Goal: Task Accomplishment & Management: Manage account settings

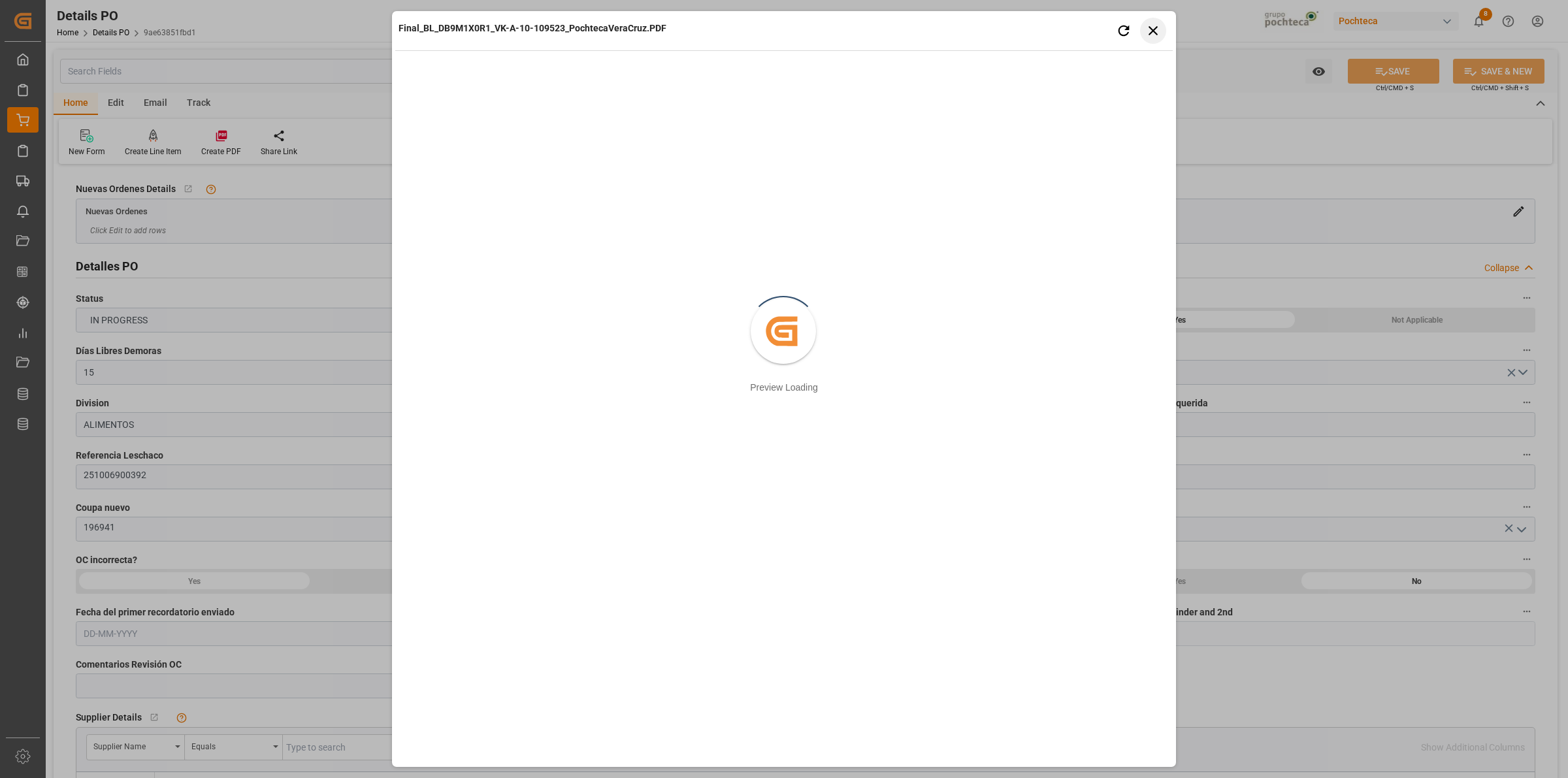
click at [1163, 27] on button "Close preview" at bounding box center [1153, 30] width 26 height 26
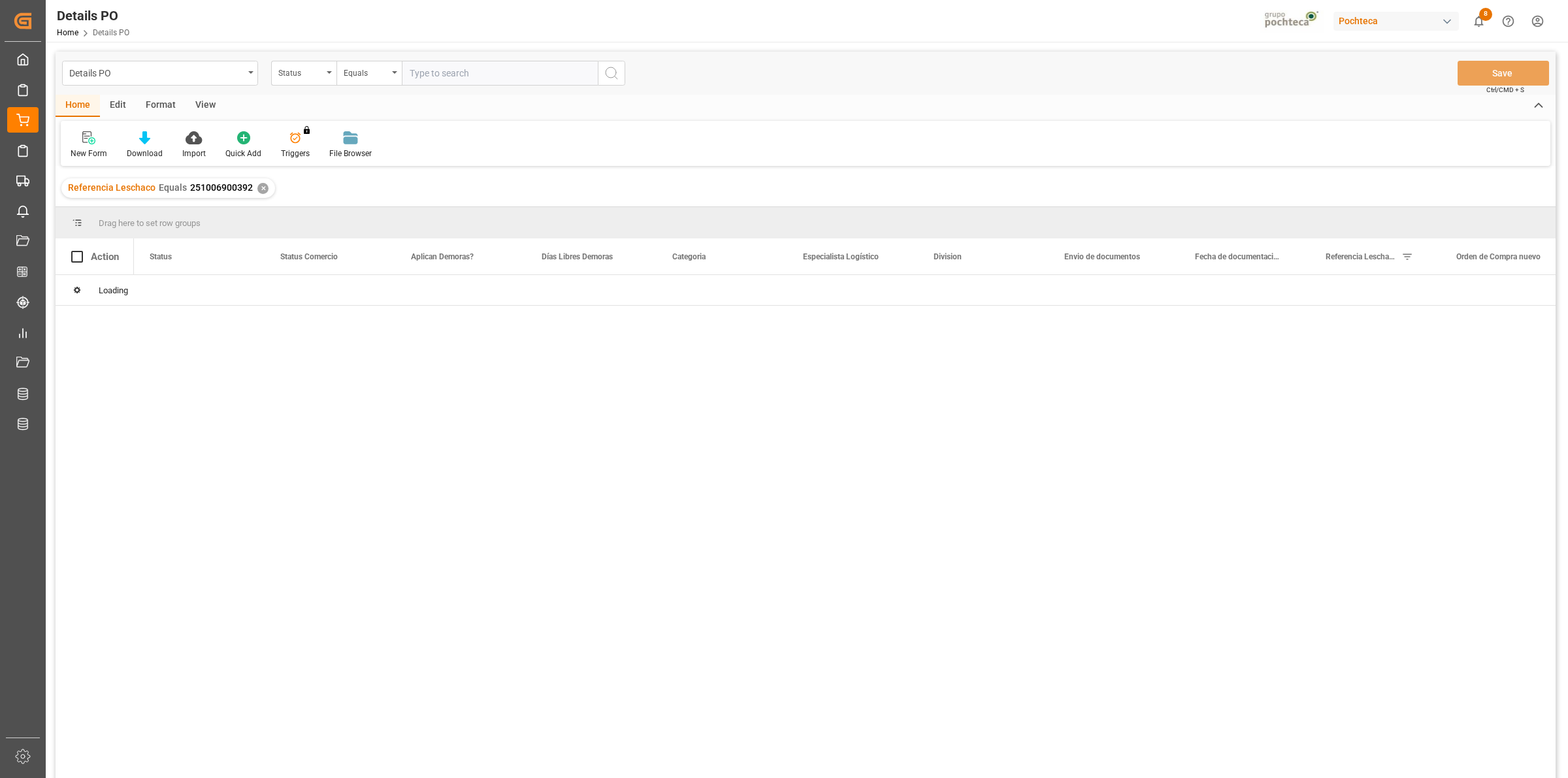
click at [426, 79] on input "text" at bounding box center [500, 74] width 196 height 25
type input "251006900604"
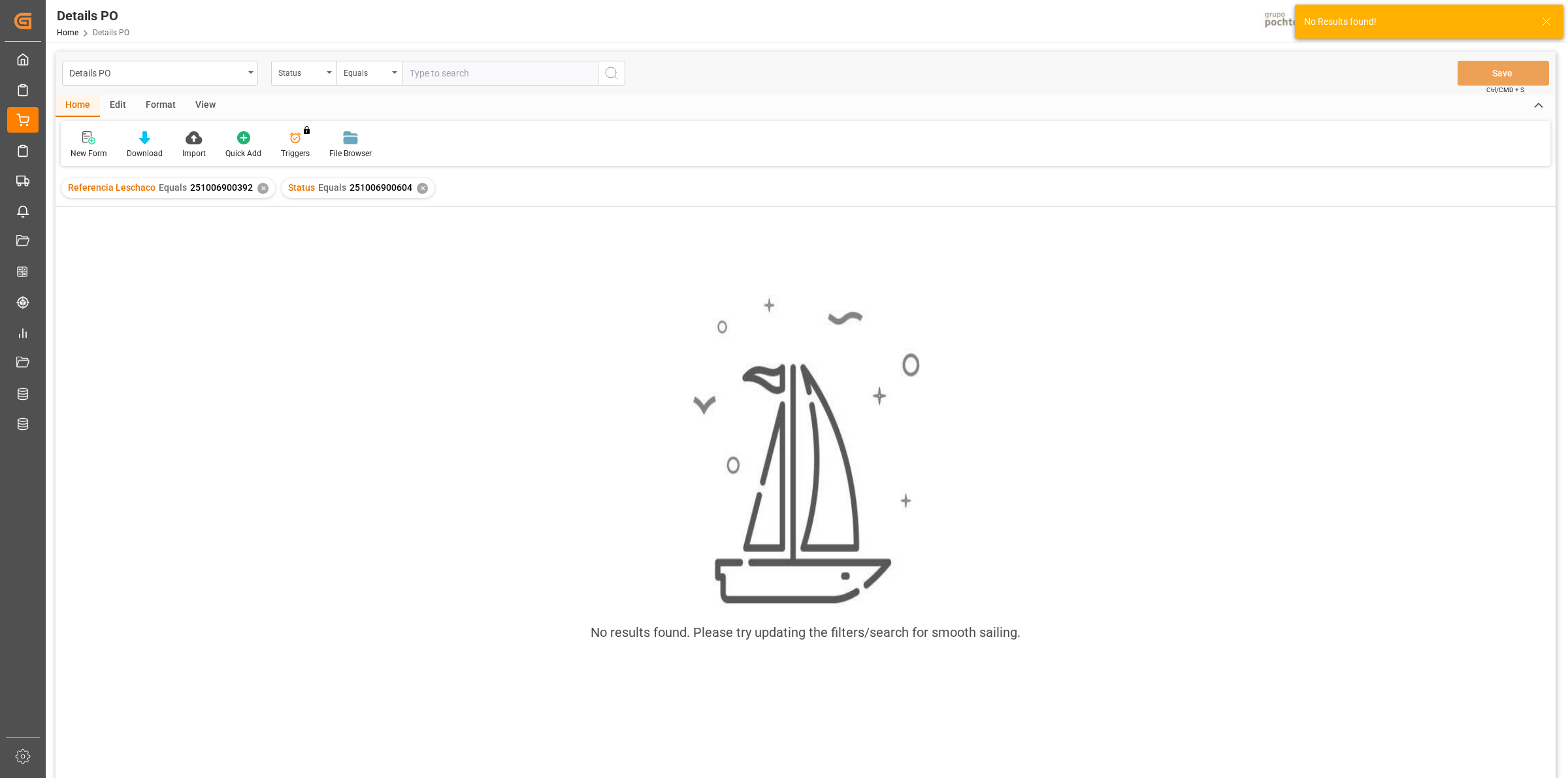
click at [260, 190] on div "✕" at bounding box center [262, 187] width 11 height 11
click at [322, 73] on div "Status" at bounding box center [301, 71] width 45 height 15
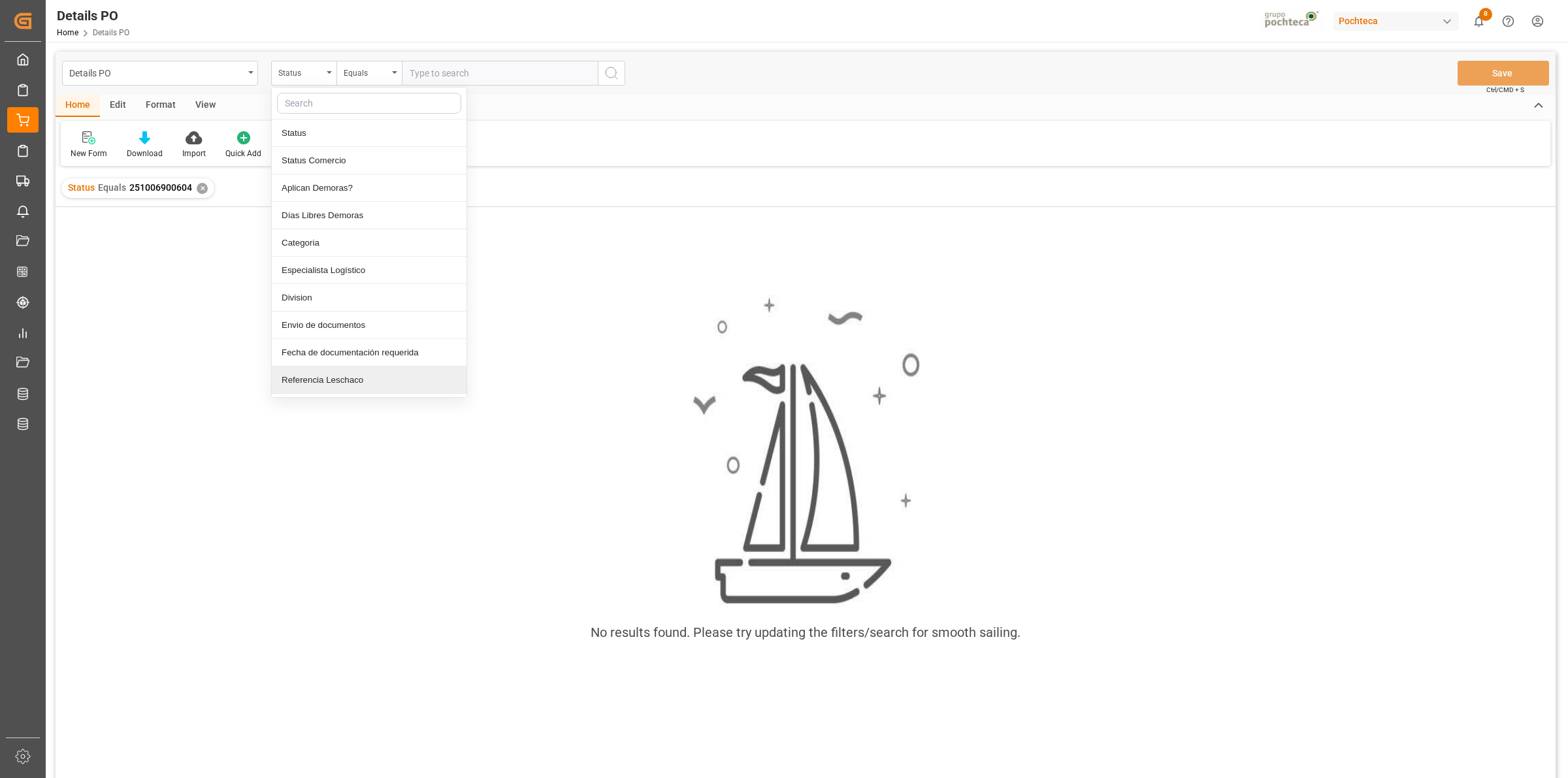
click at [352, 374] on div "Referencia Leschaco" at bounding box center [369, 380] width 194 height 27
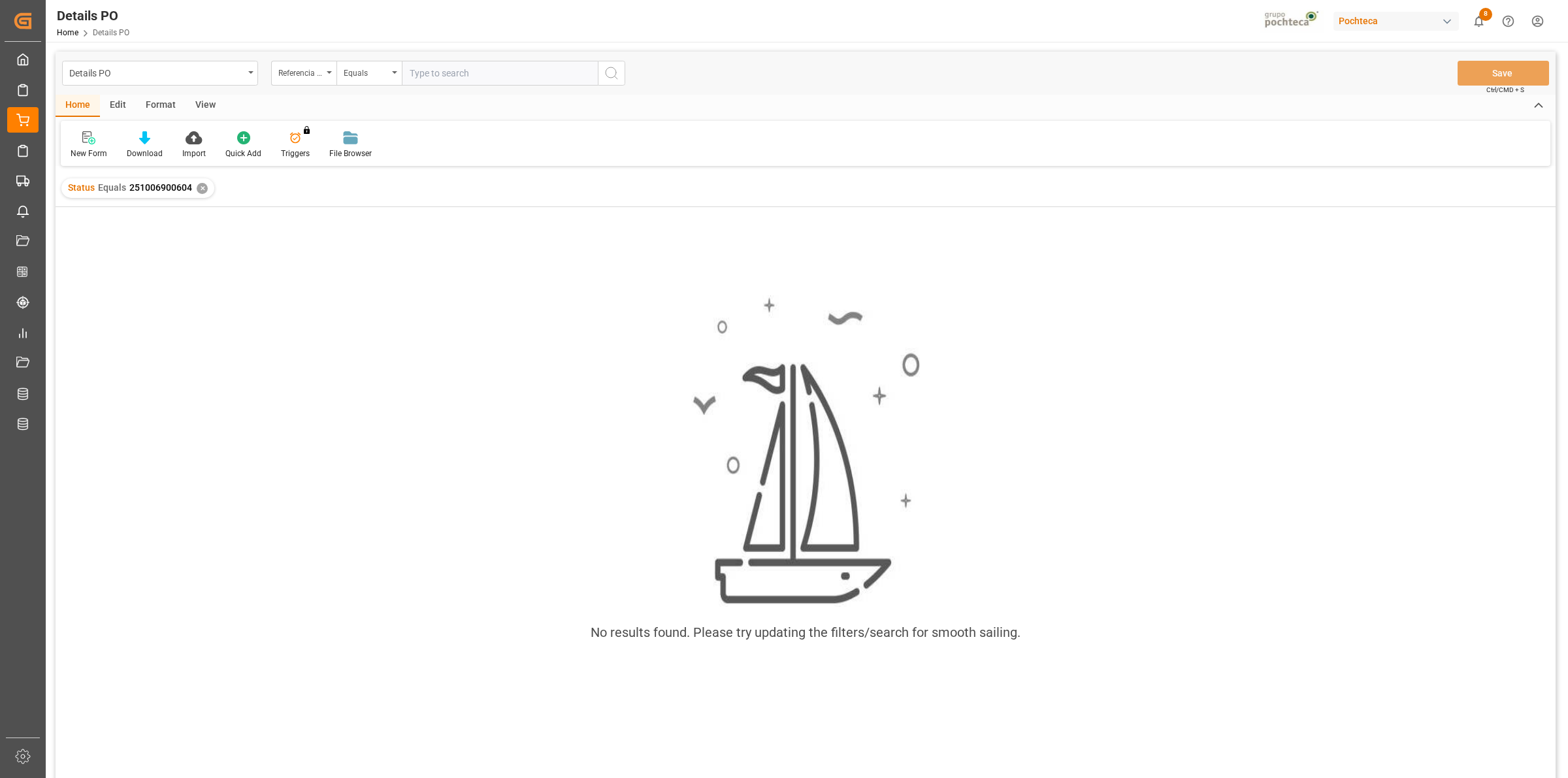
click at [420, 79] on input "text" at bounding box center [500, 74] width 196 height 25
paste input "251006900604"
type input "251006900604"
click at [201, 186] on div "✕" at bounding box center [201, 187] width 11 height 11
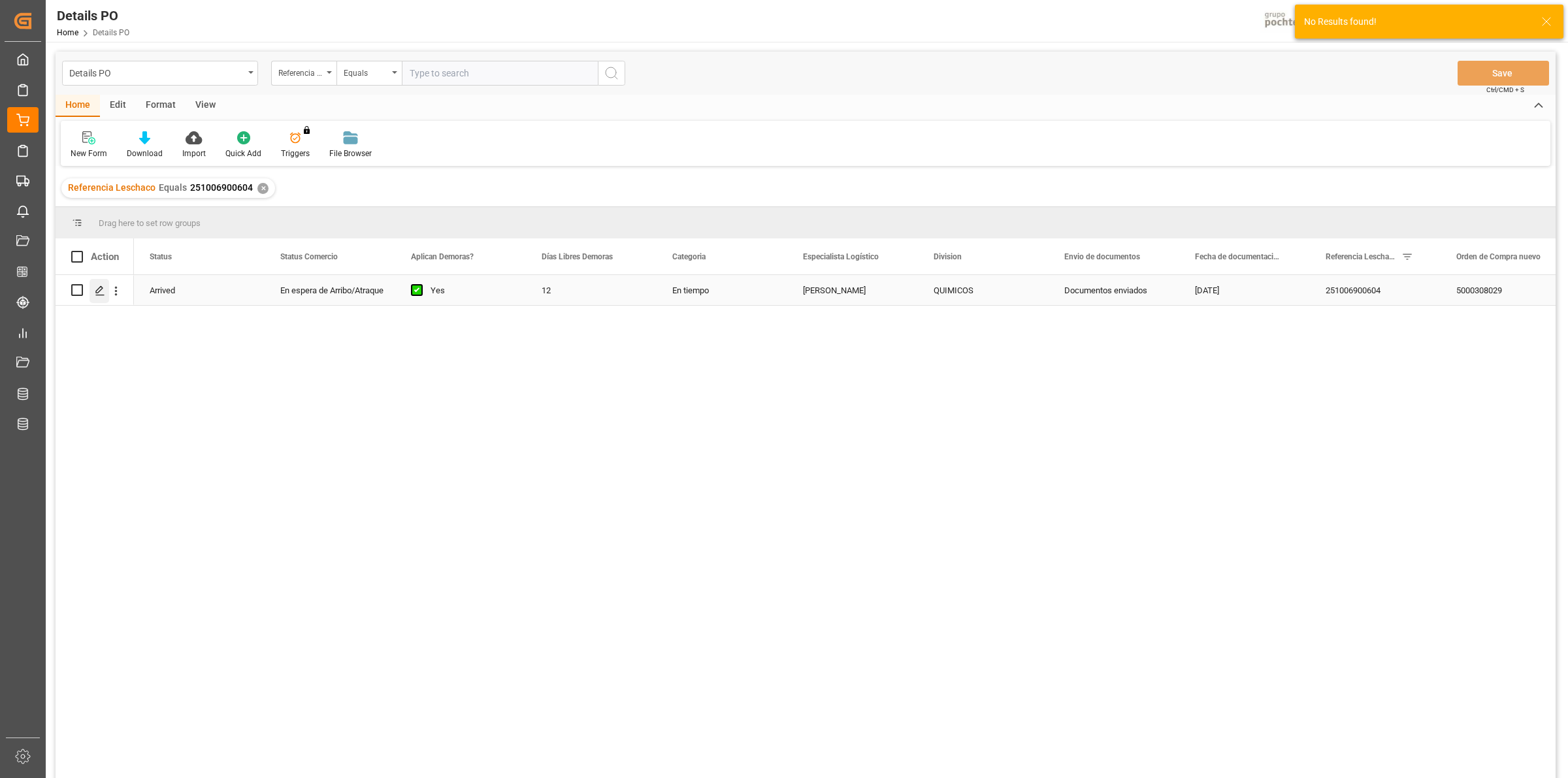
click at [101, 294] on icon "Press SPACE to select this row." at bounding box center [100, 290] width 11 height 11
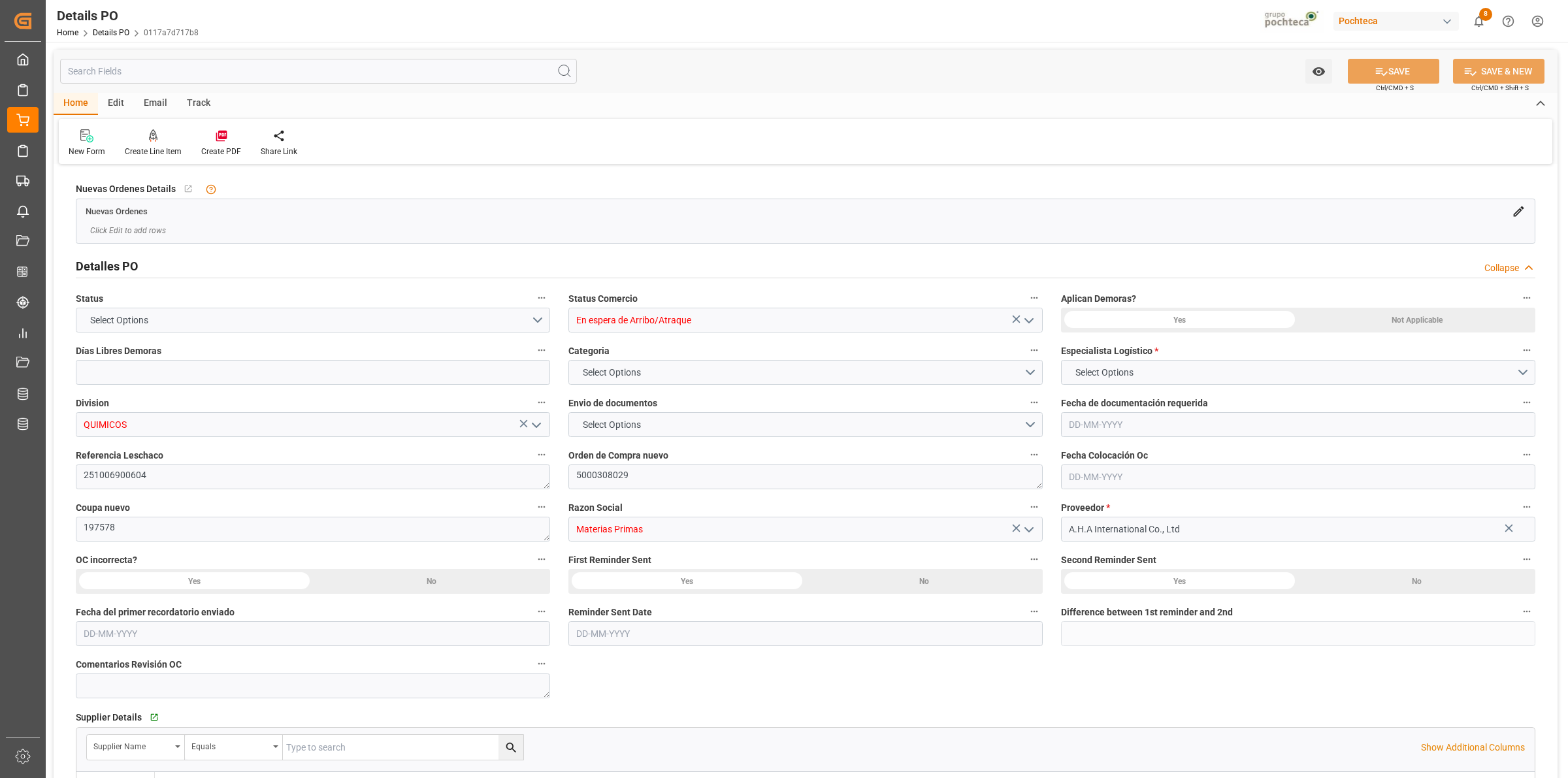
type input "12"
type input "[DATE]"
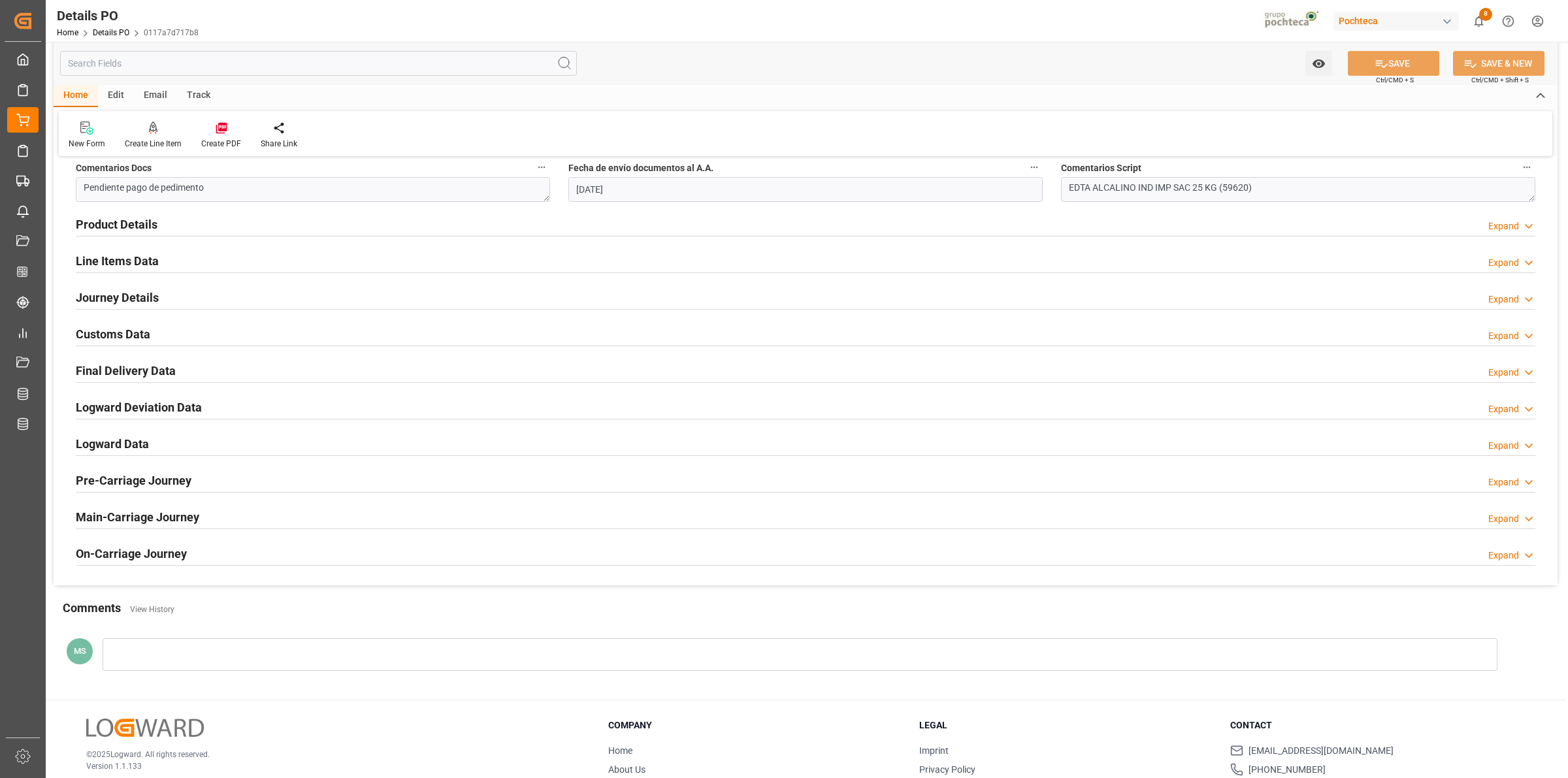
scroll to position [817, 0]
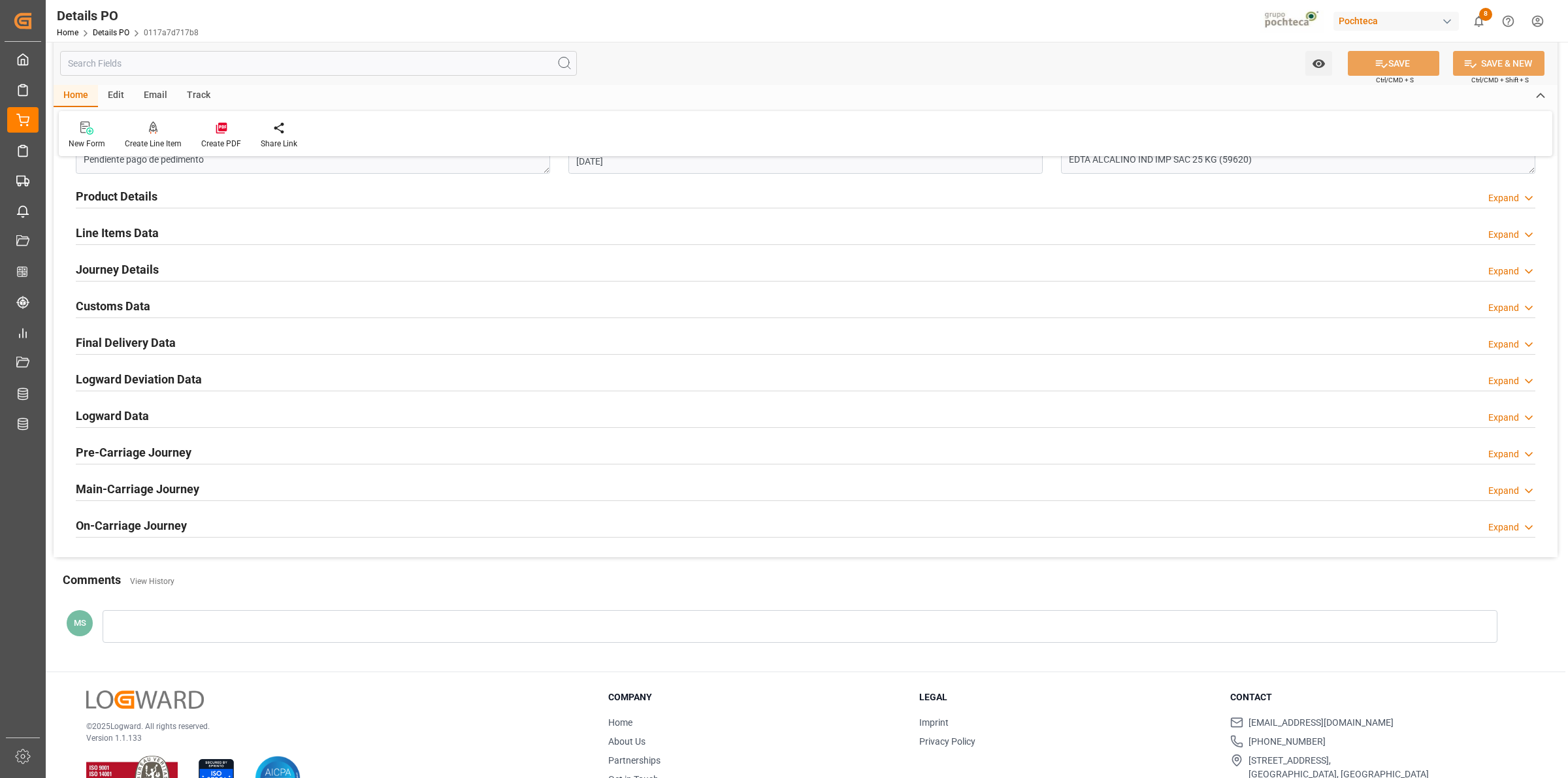
click at [136, 309] on h2 "Customs Data" at bounding box center [113, 306] width 75 height 17
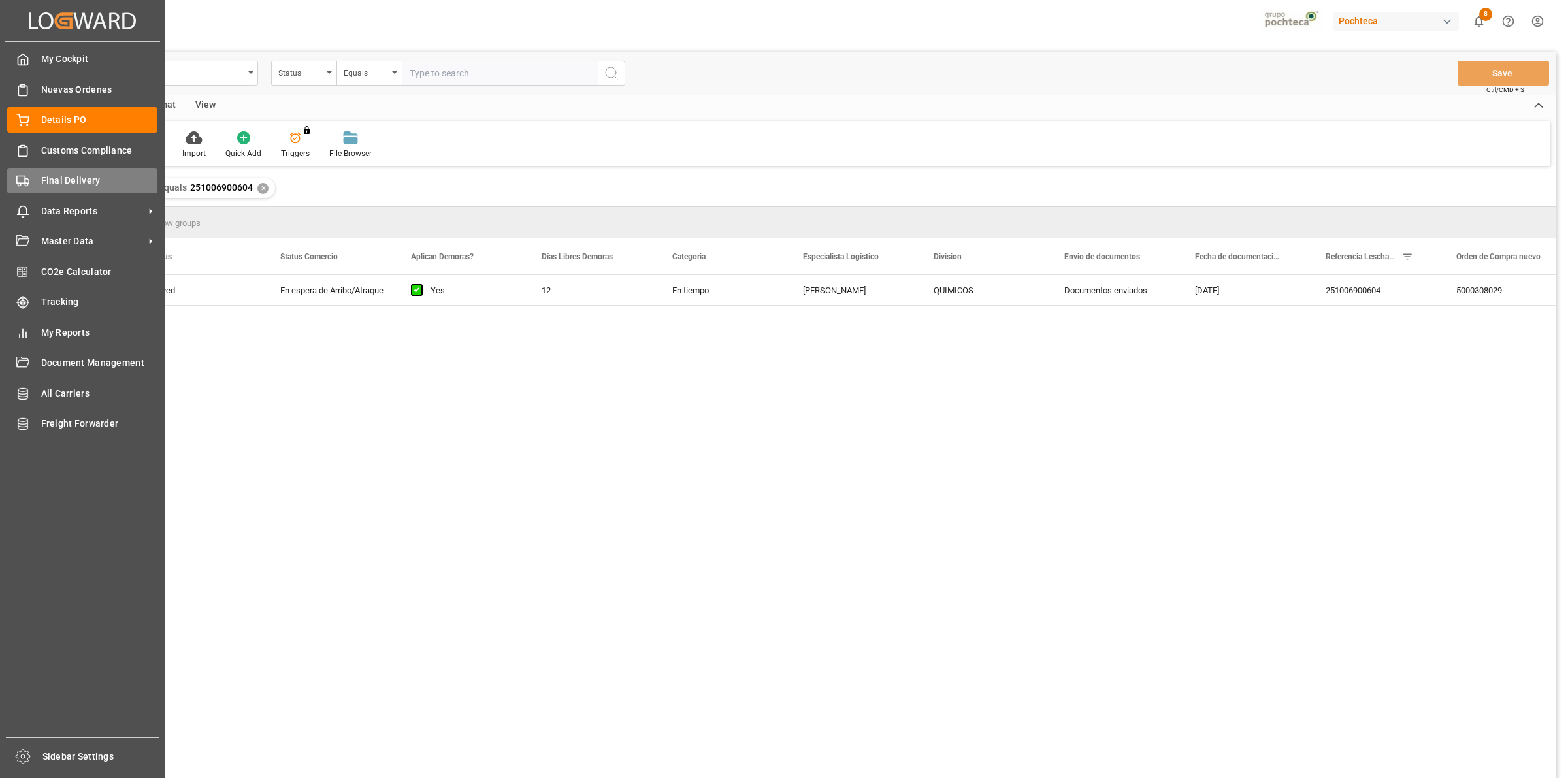
click at [23, 181] on icon at bounding box center [22, 181] width 13 height 13
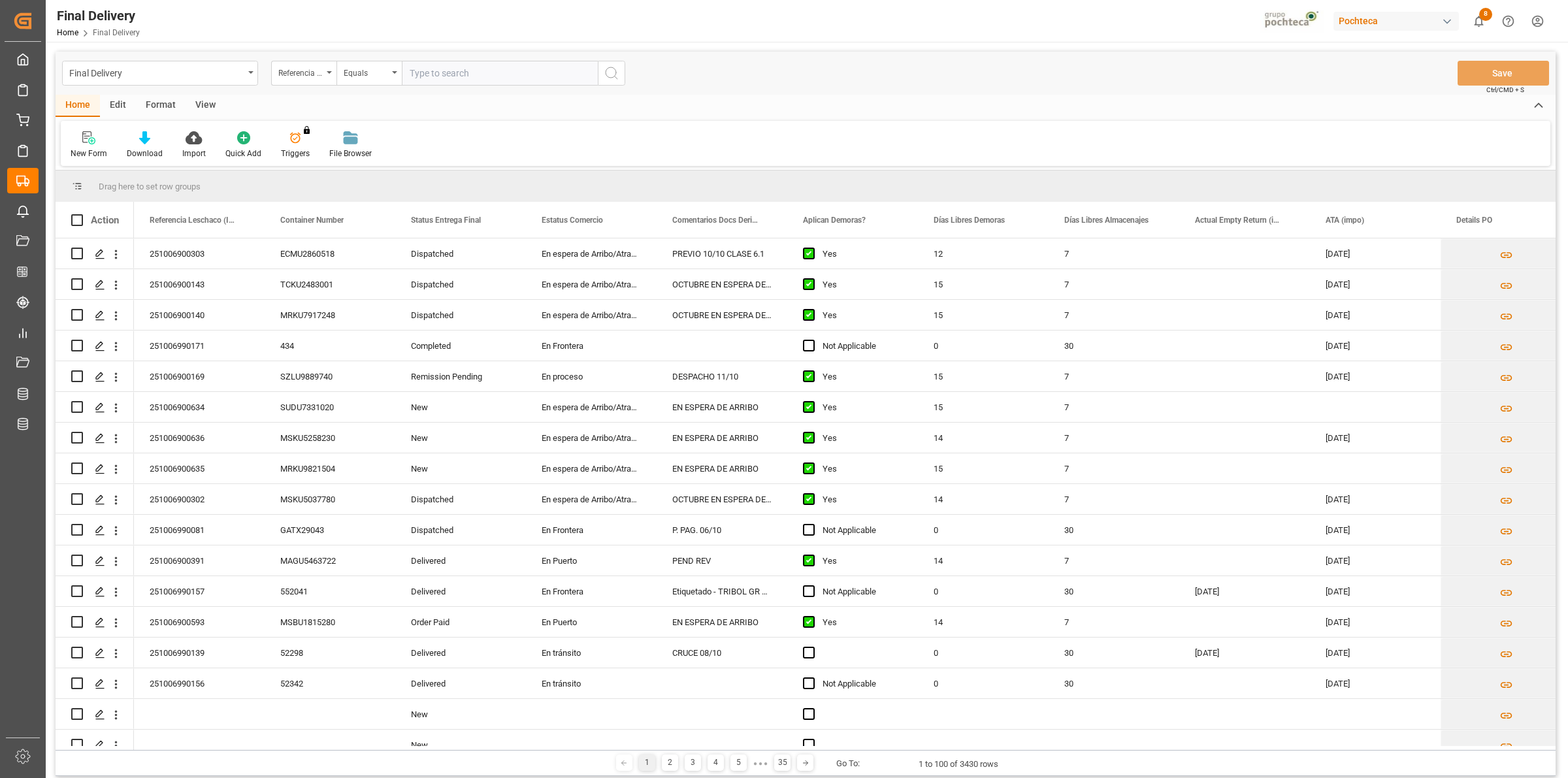
click at [205, 105] on div "View" at bounding box center [205, 106] width 40 height 22
click at [146, 148] on div "Standard Templates" at bounding box center [148, 153] width 65 height 12
click at [171, 185] on div "Notificación de Entregas" at bounding box center [184, 185] width 115 height 14
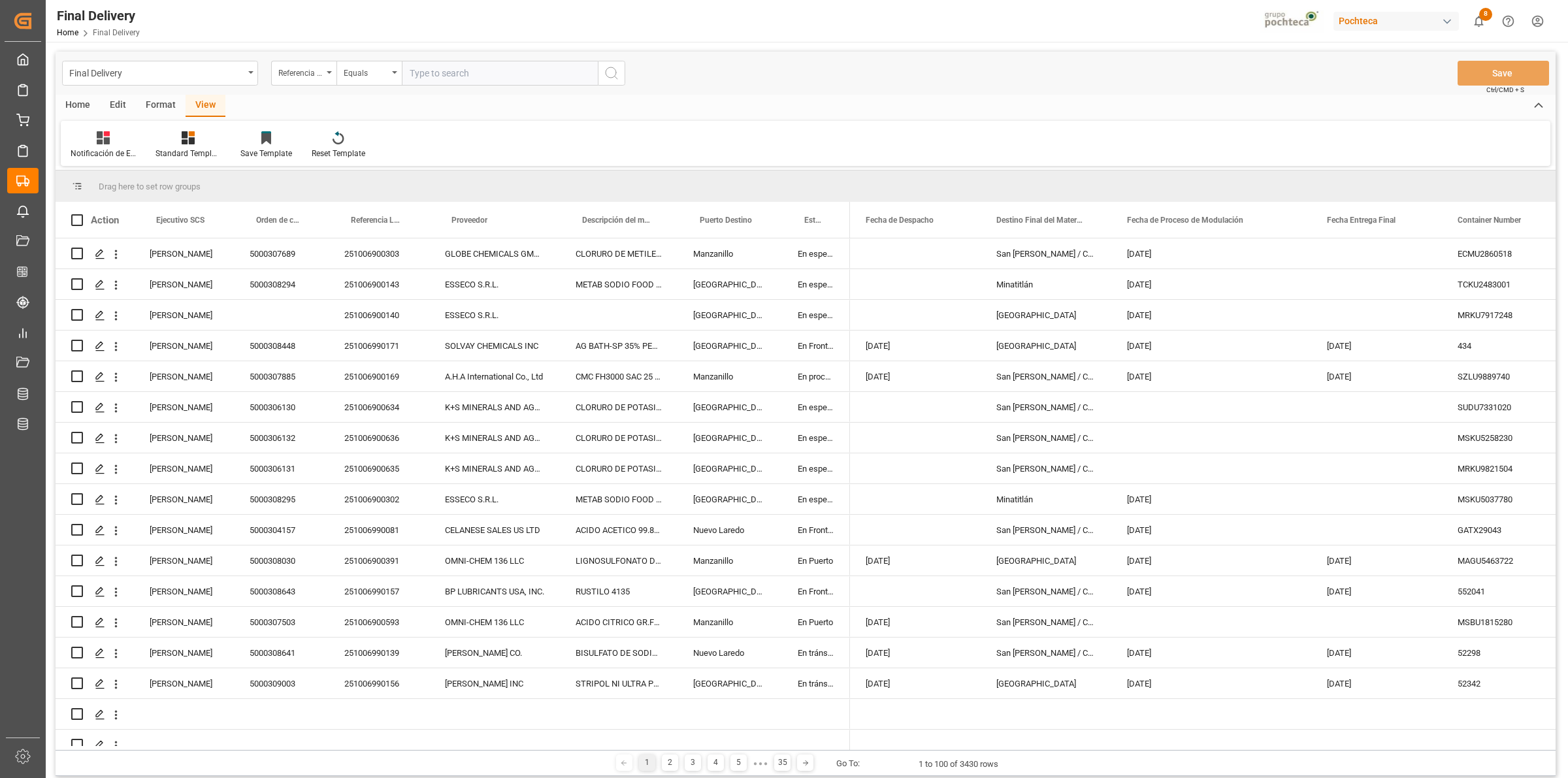
click at [426, 75] on input "text" at bounding box center [500, 74] width 196 height 25
paste input "251006900140"
type input "251006900140"
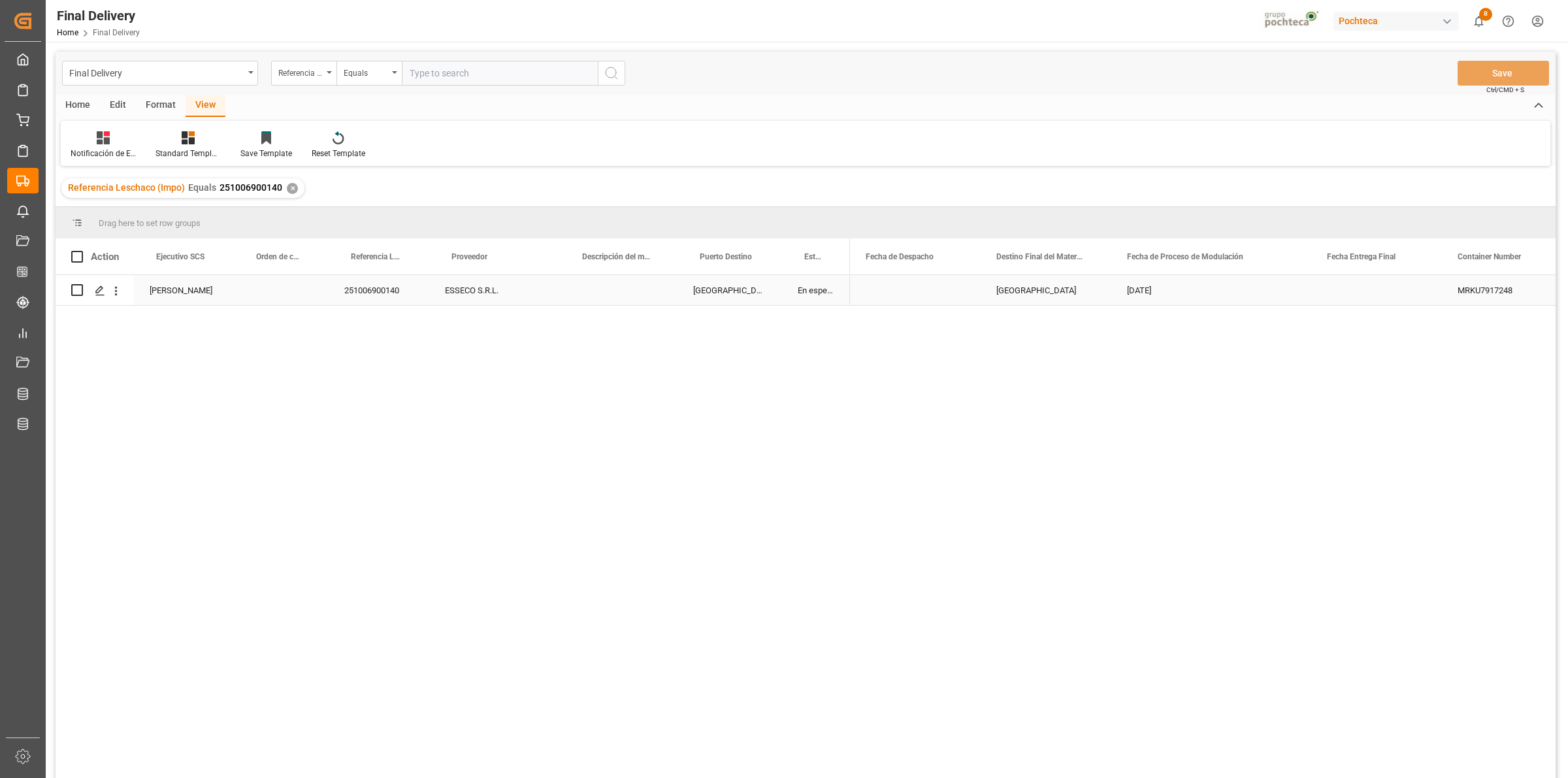
click at [1359, 298] on div "Press SPACE to select this row." at bounding box center [1377, 289] width 131 height 30
click at [1395, 438] on div "15" at bounding box center [1390, 434] width 17 height 16
type input "[DATE]"
click at [1471, 292] on div "MRKU7917248" at bounding box center [1508, 289] width 131 height 30
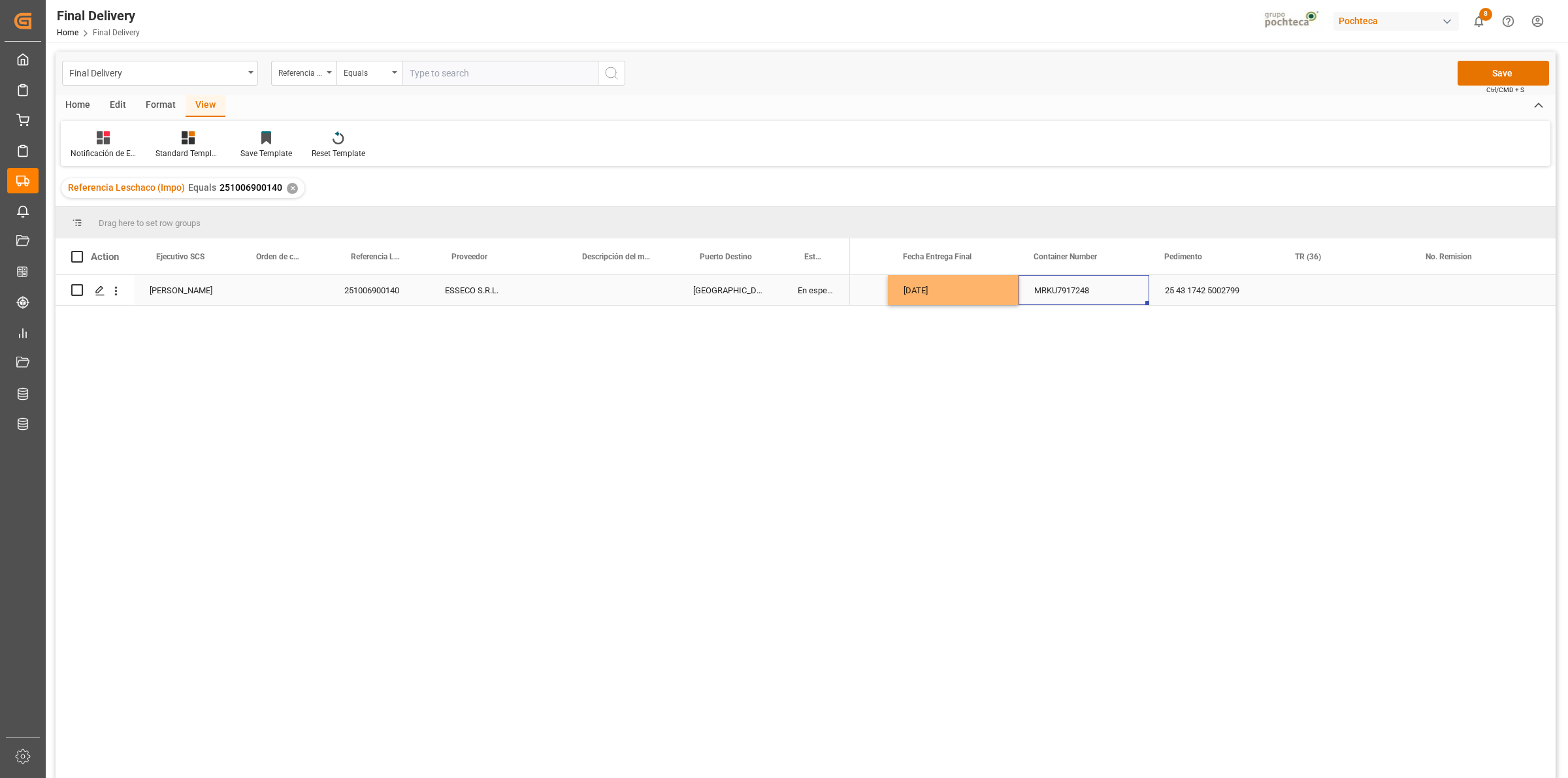
click at [1314, 292] on div "Press SPACE to select this row." at bounding box center [1346, 289] width 131 height 30
click at [1347, 294] on div "Press SPACE to select this row." at bounding box center [1346, 289] width 131 height 30
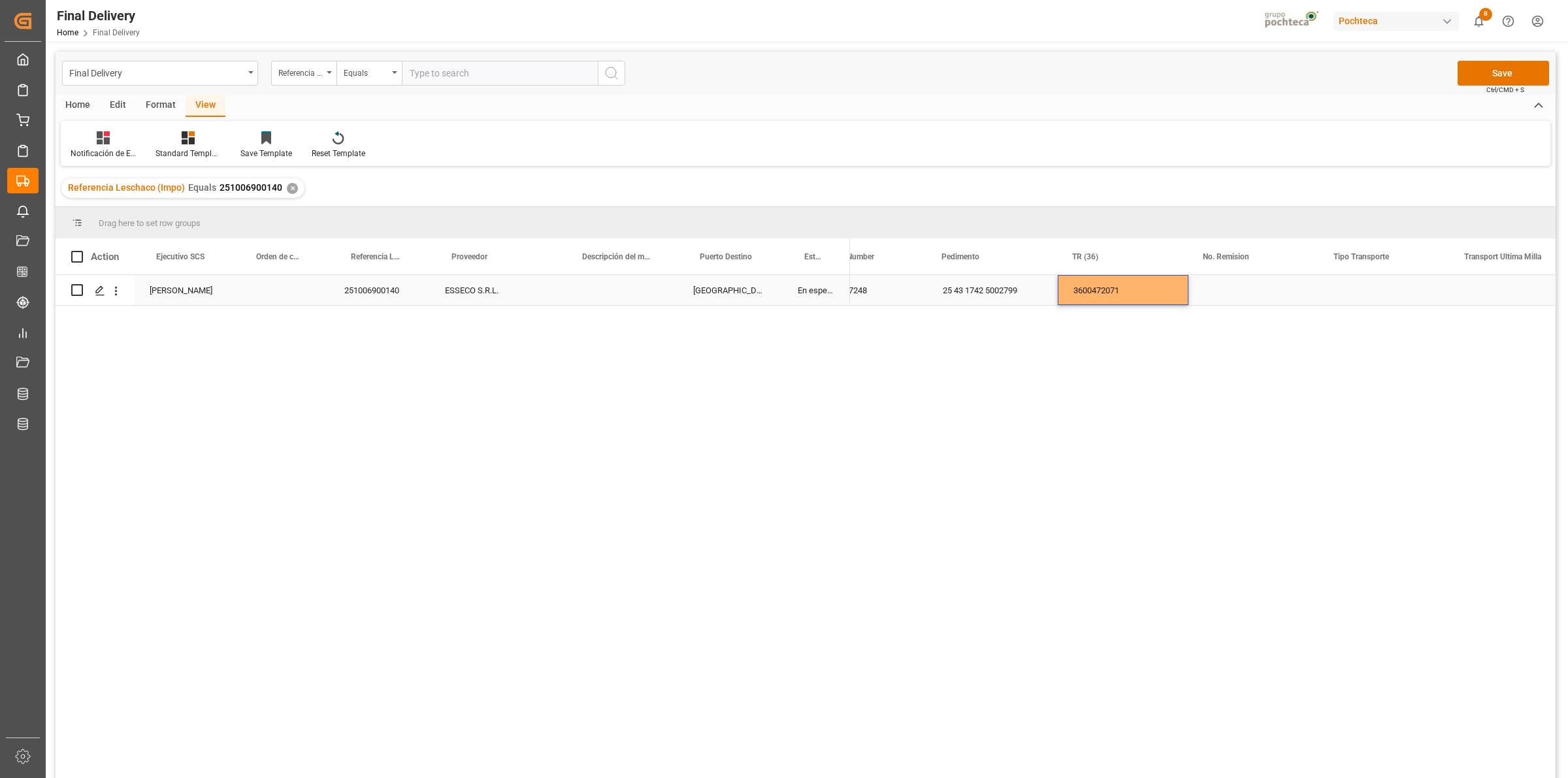
scroll to position [0, 651]
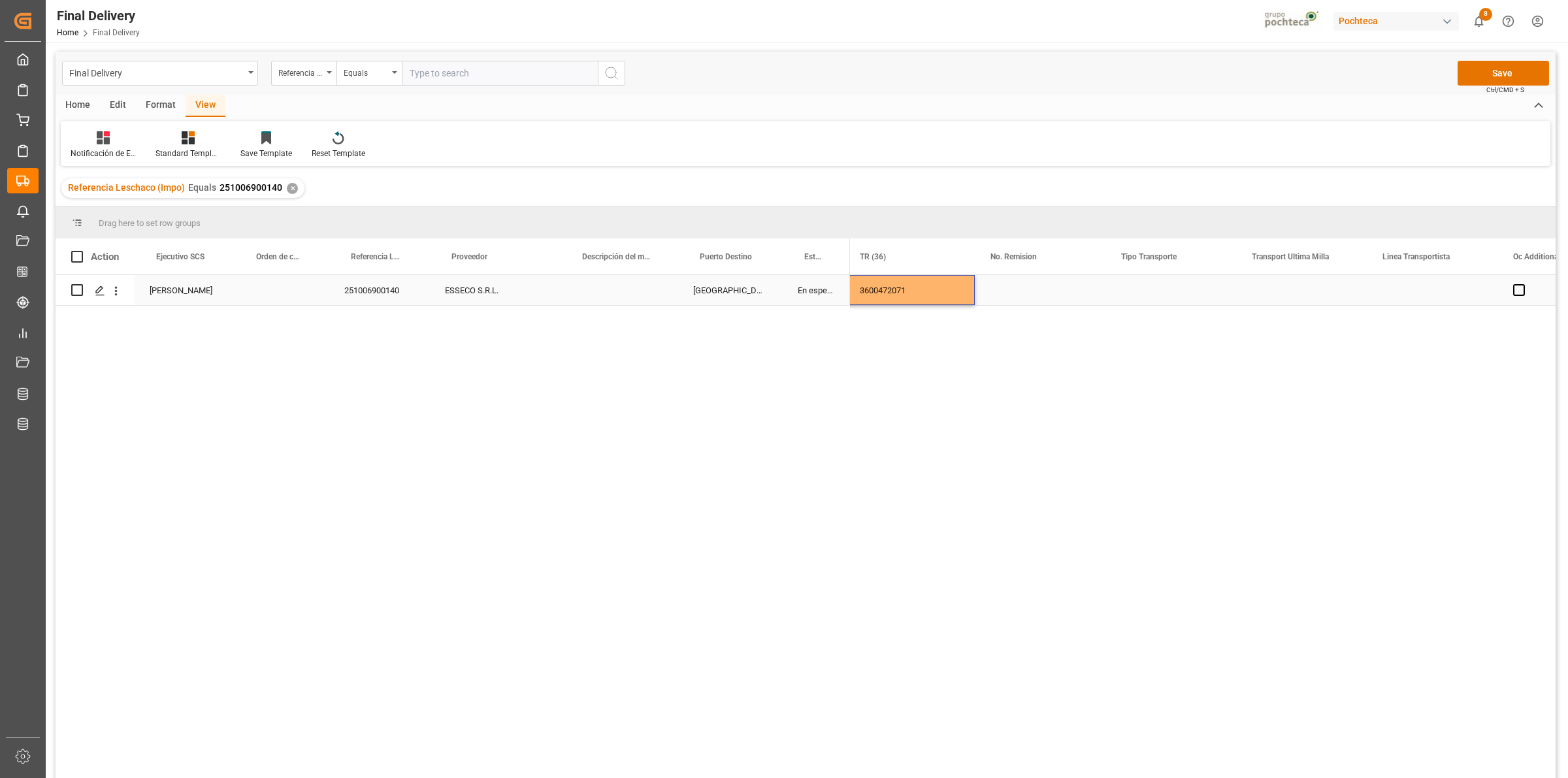
click at [1159, 296] on div "Press SPACE to select this row." at bounding box center [1171, 289] width 131 height 30
click at [1212, 296] on button "Select" at bounding box center [1171, 298] width 110 height 25
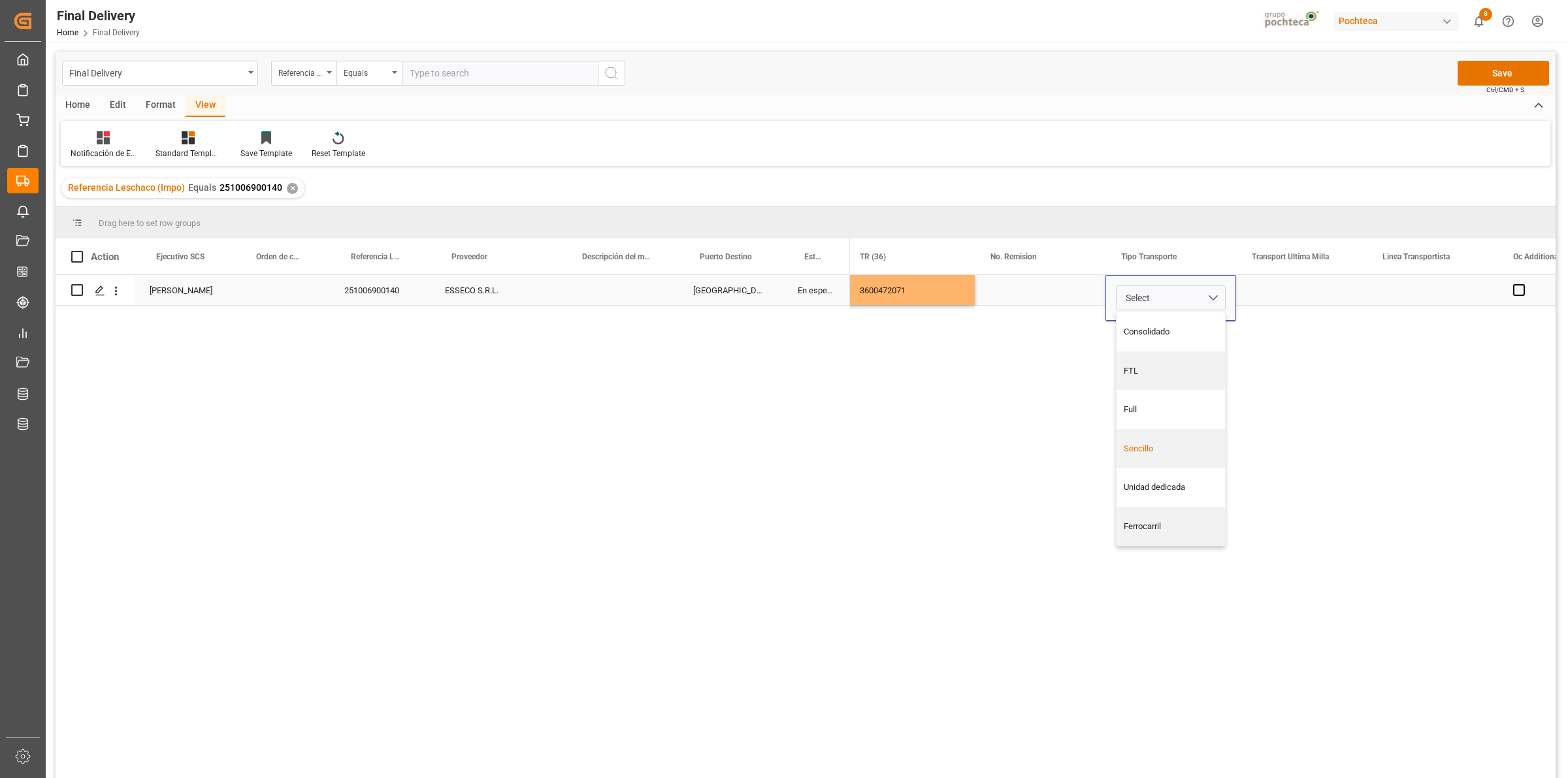
click at [1170, 456] on div "Sencillo" at bounding box center [1172, 449] width 109 height 39
click at [1295, 292] on div "Press SPACE to select this row." at bounding box center [1302, 289] width 131 height 30
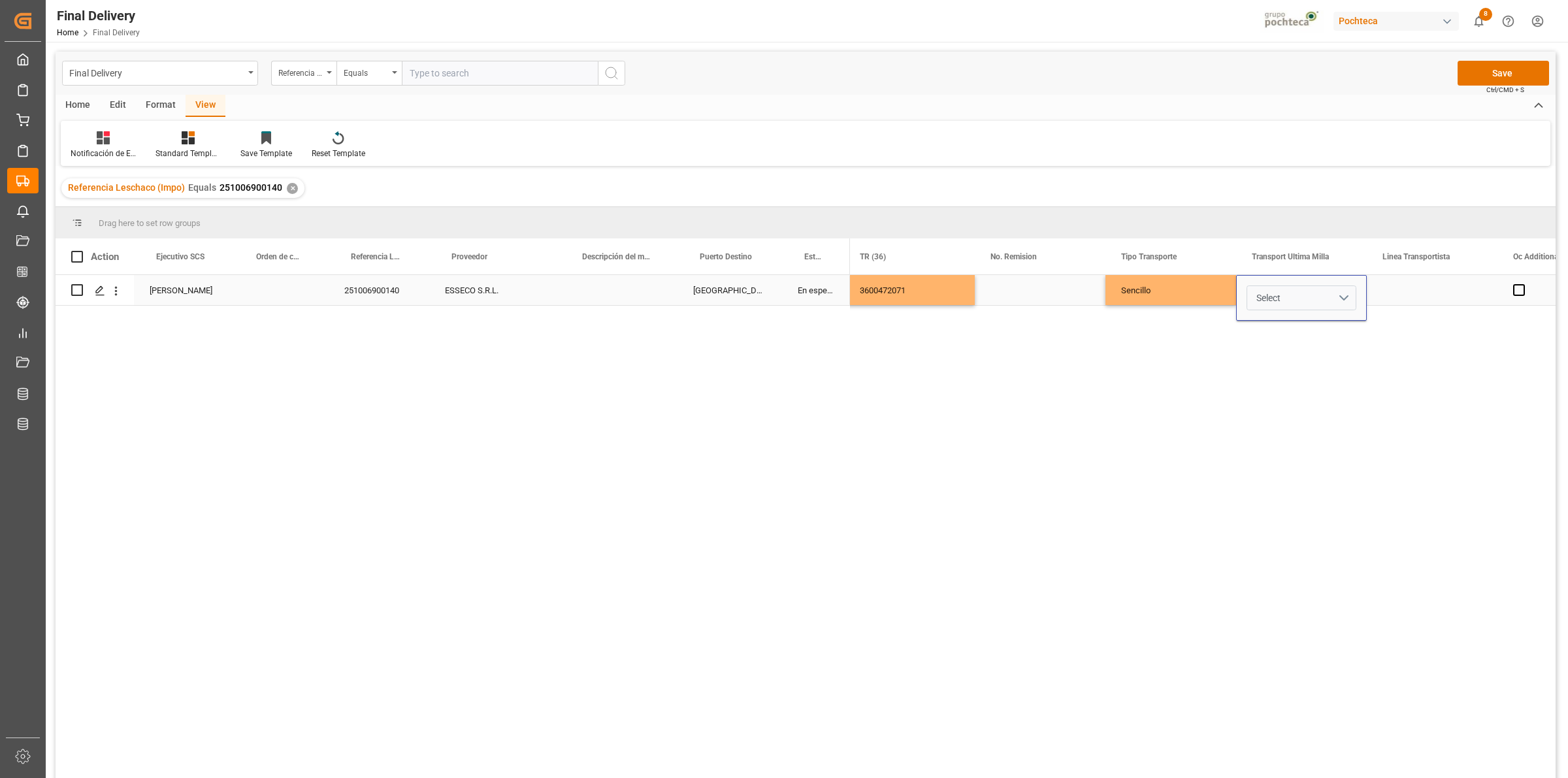
click at [1316, 298] on button "Select" at bounding box center [1301, 298] width 110 height 25
click at [1312, 333] on div "Leschaco" at bounding box center [1303, 331] width 95 height 13
click at [1407, 282] on div "Press SPACE to select this row." at bounding box center [1432, 289] width 131 height 30
click at [1508, 73] on button "Save" at bounding box center [1504, 74] width 91 height 25
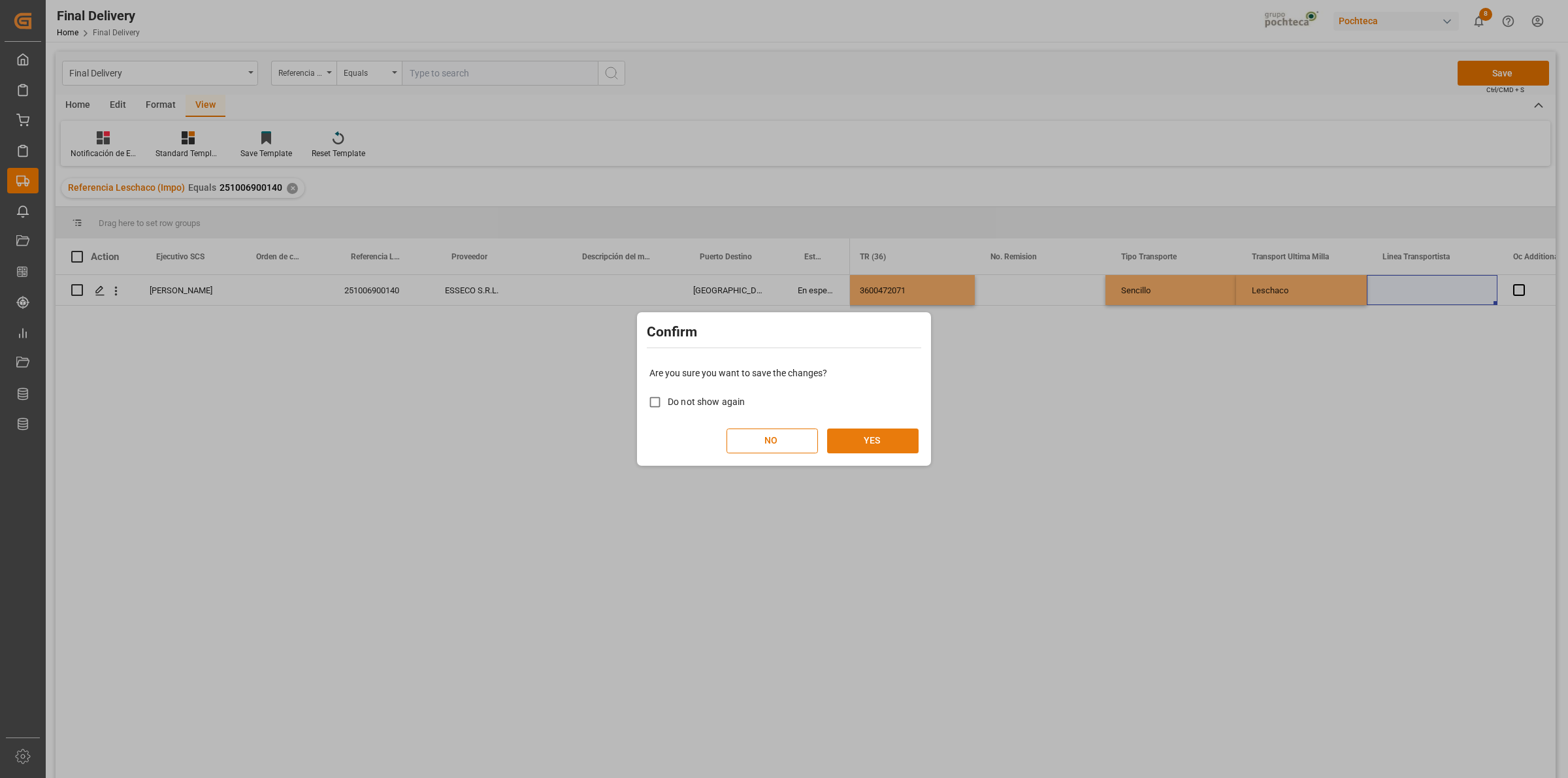
click at [889, 446] on button "YES" at bounding box center [873, 441] width 91 height 25
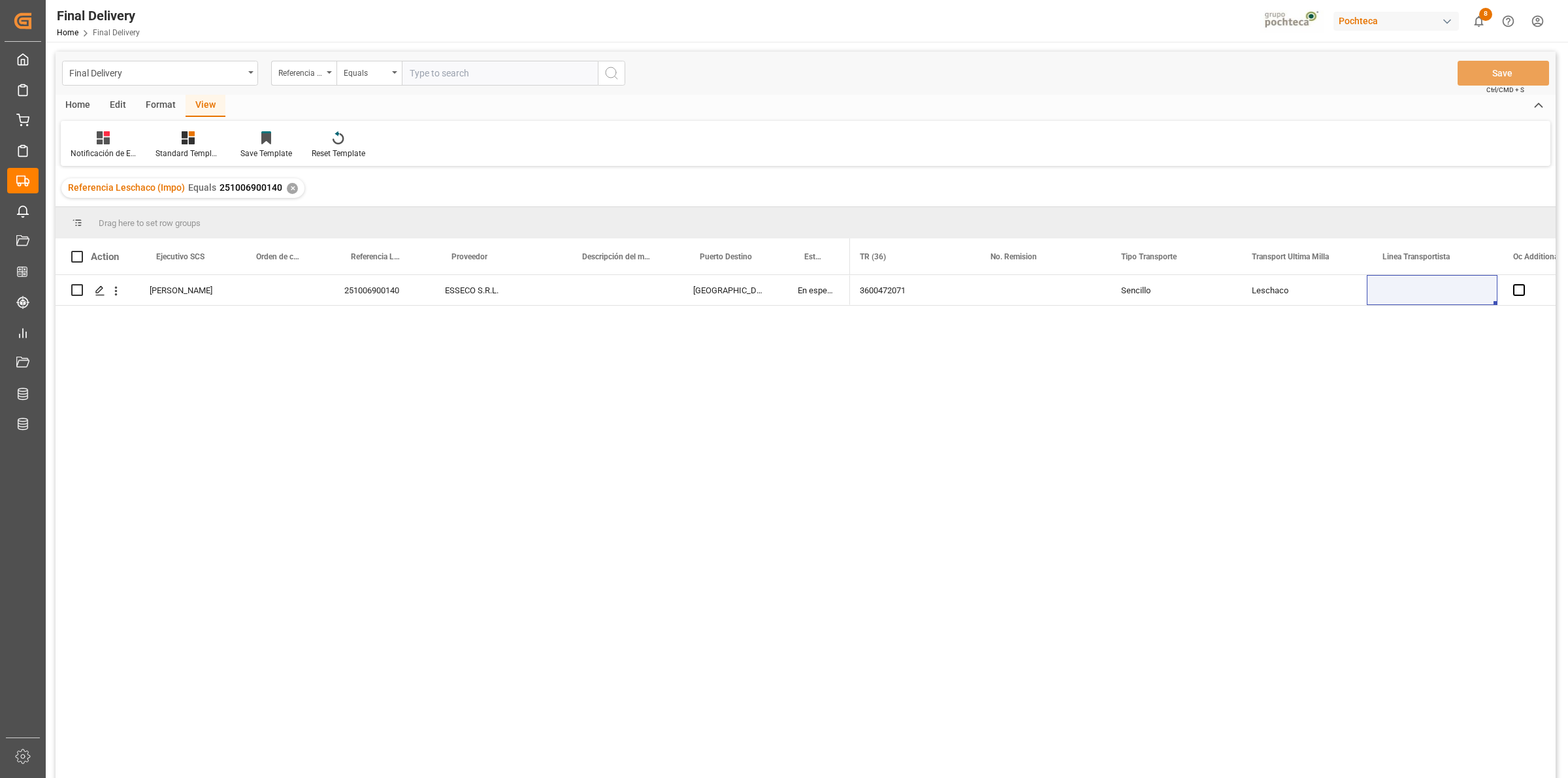
click at [429, 72] on input "text" at bounding box center [500, 74] width 196 height 25
paste input "251006900143"
type input "251006900143"
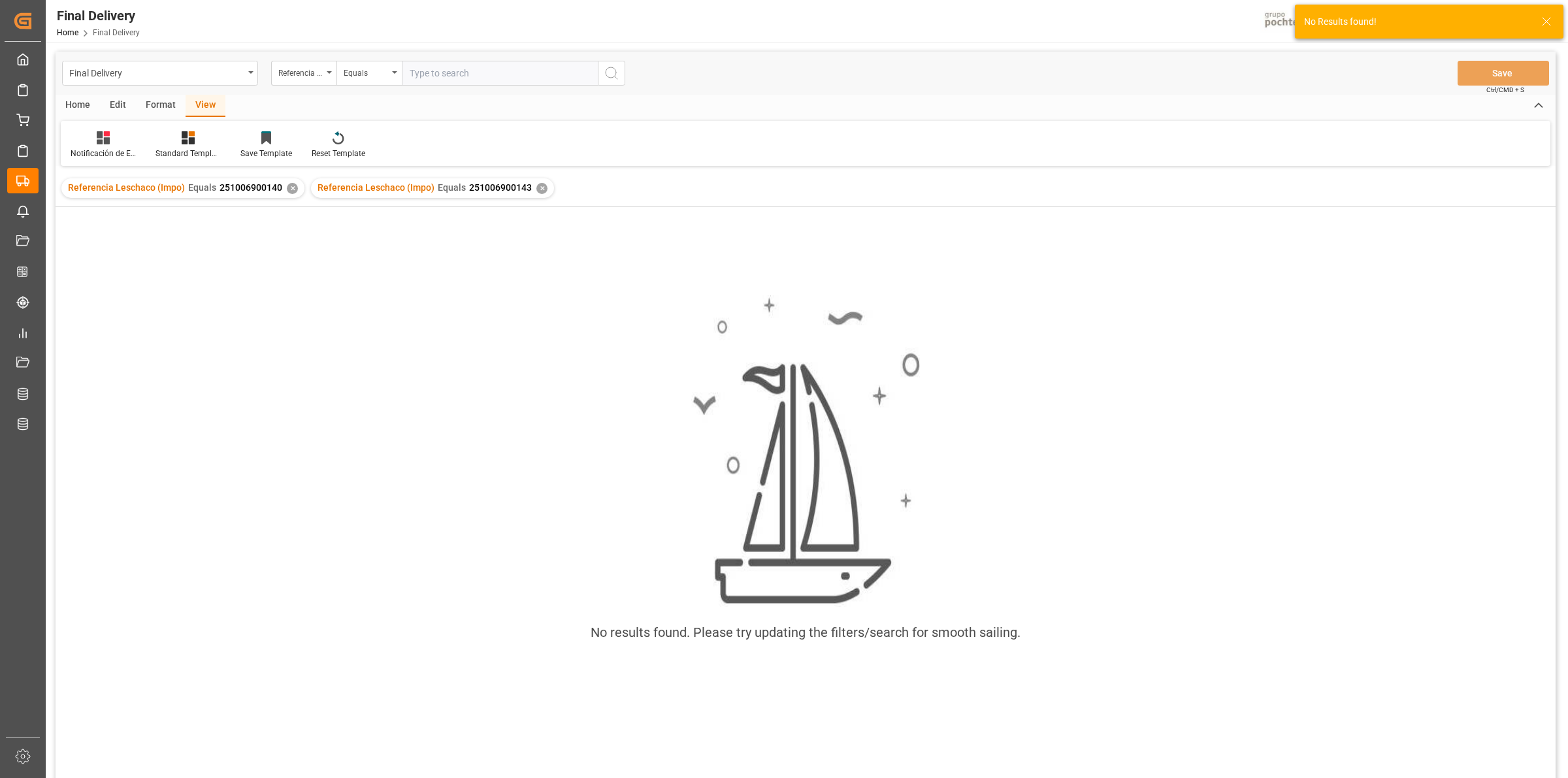
click at [289, 186] on div "✕" at bounding box center [291, 187] width 11 height 11
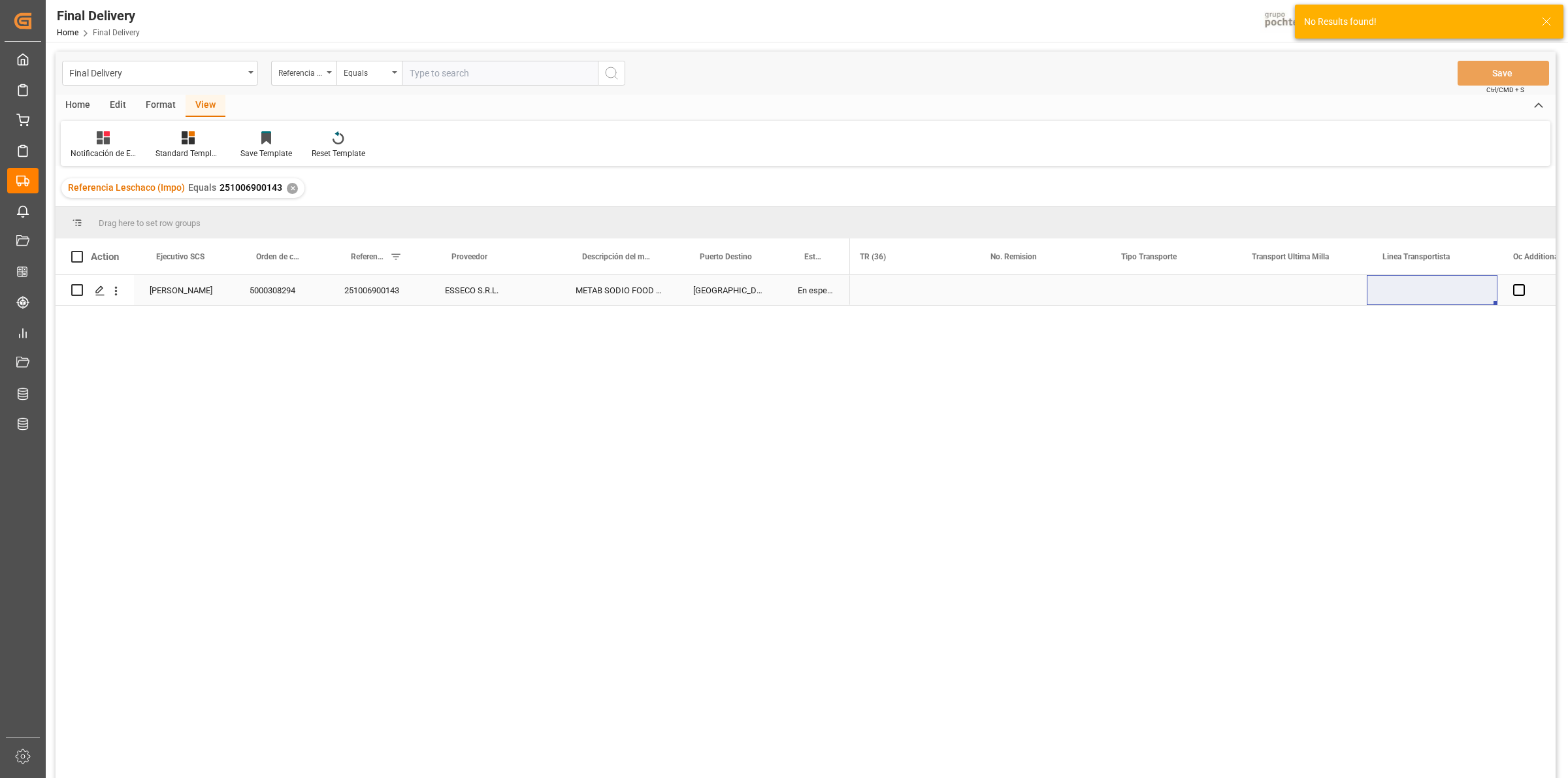
click at [905, 297] on div "Press SPACE to select this row." at bounding box center [909, 289] width 131 height 30
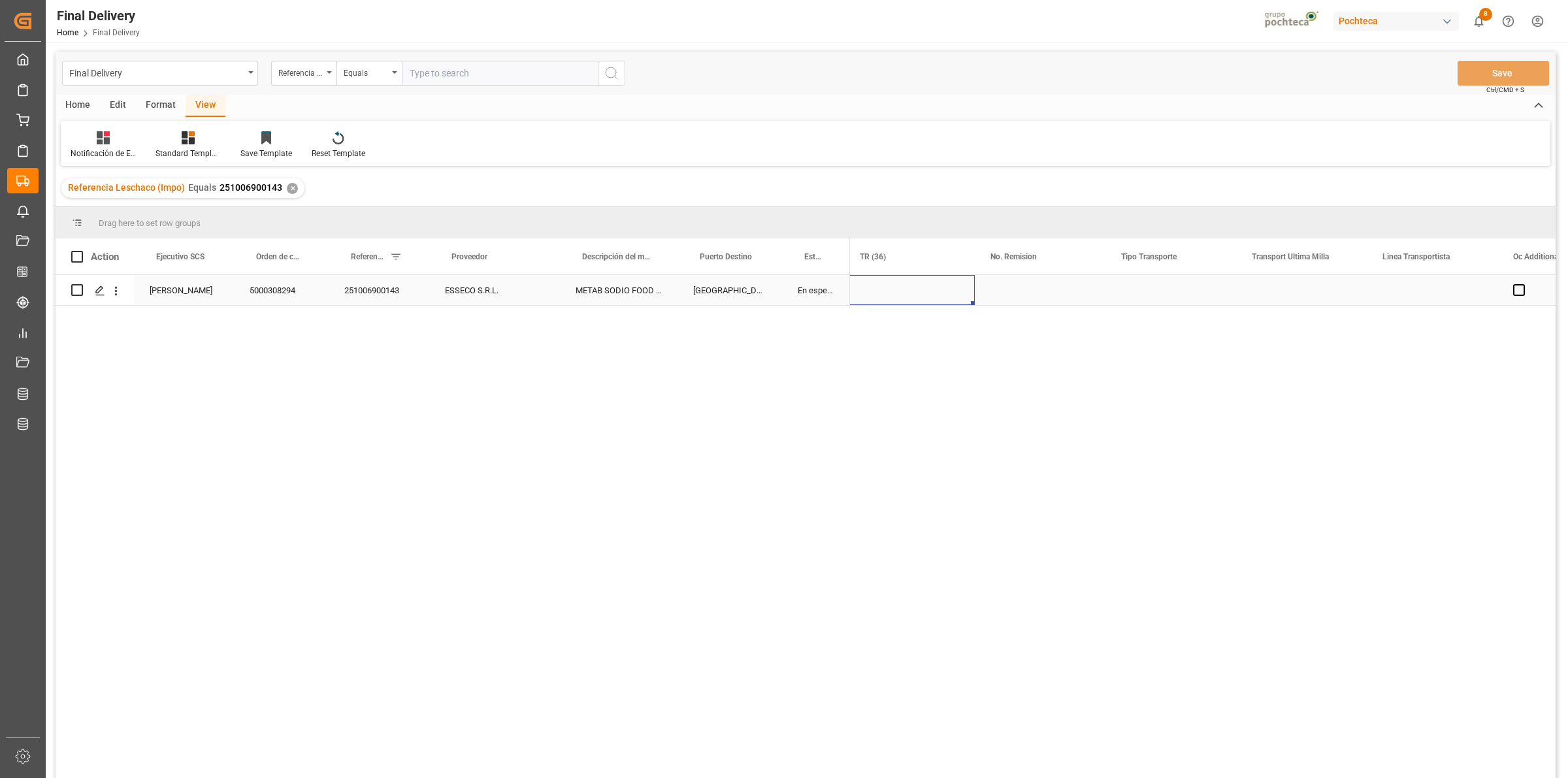
click at [902, 294] on div "Press SPACE to select this row." at bounding box center [909, 289] width 131 height 30
click at [1158, 302] on div "Press SPACE to select this row." at bounding box center [1171, 289] width 131 height 30
click at [1179, 291] on button "Select" at bounding box center [1171, 298] width 110 height 25
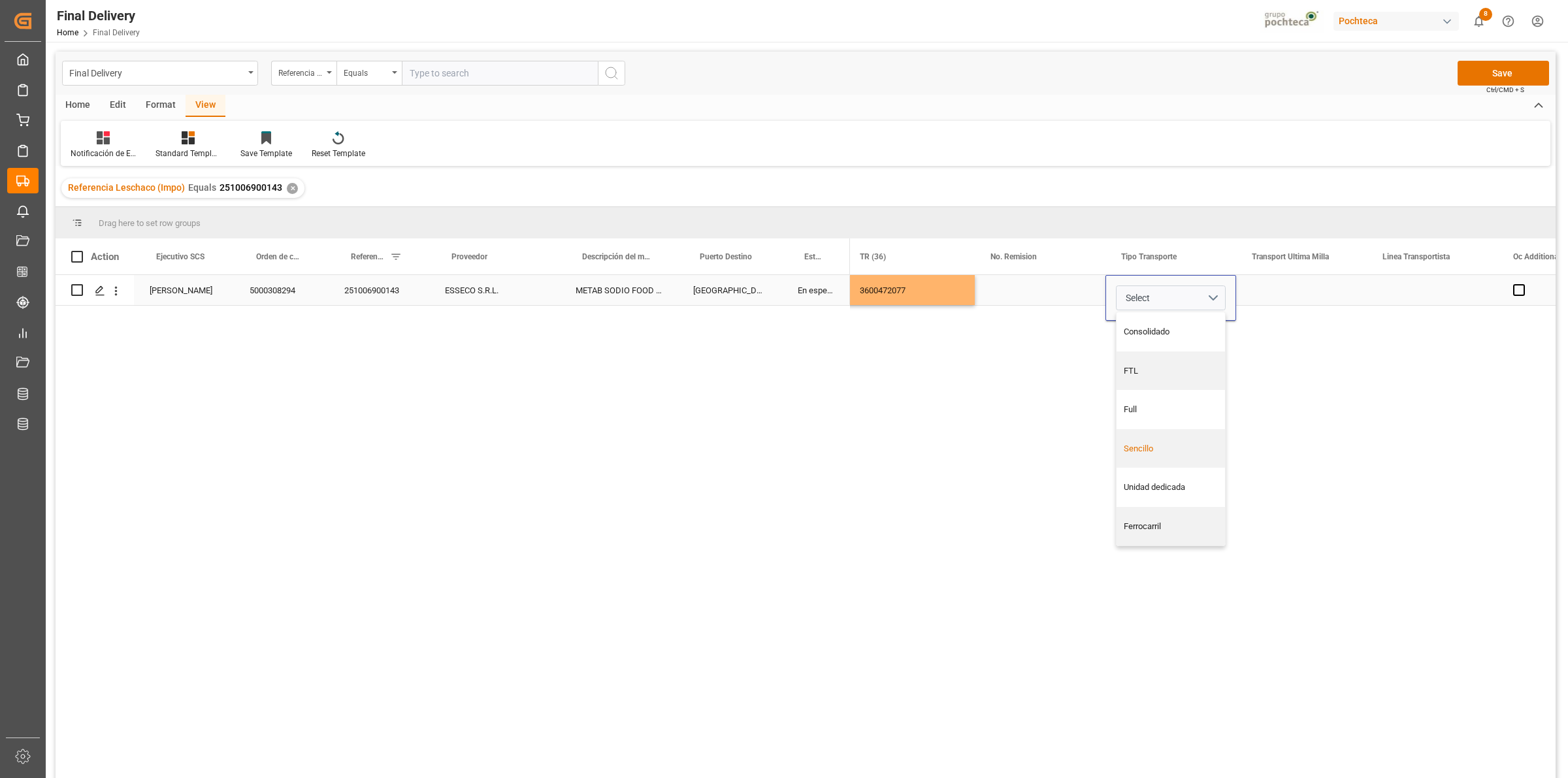
click at [1162, 453] on div "Sencillo" at bounding box center [1172, 448] width 95 height 13
click at [1281, 302] on div "Press SPACE to select this row." at bounding box center [1302, 289] width 131 height 30
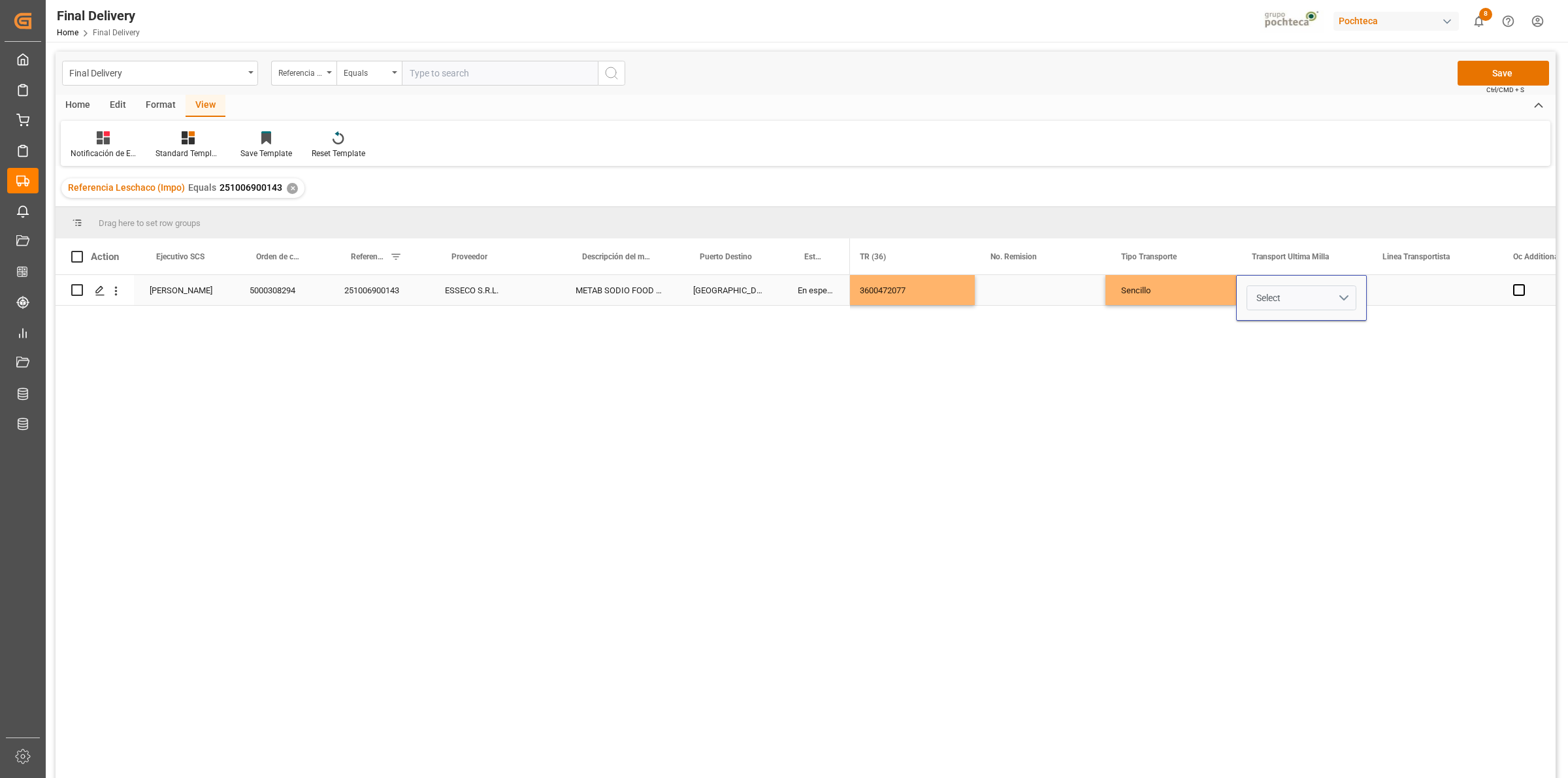
click at [1286, 300] on button "Select" at bounding box center [1301, 298] width 110 height 25
click at [1301, 341] on div "Leschaco" at bounding box center [1302, 332] width 109 height 39
click at [1377, 292] on div "Press SPACE to select this row." at bounding box center [1432, 289] width 131 height 30
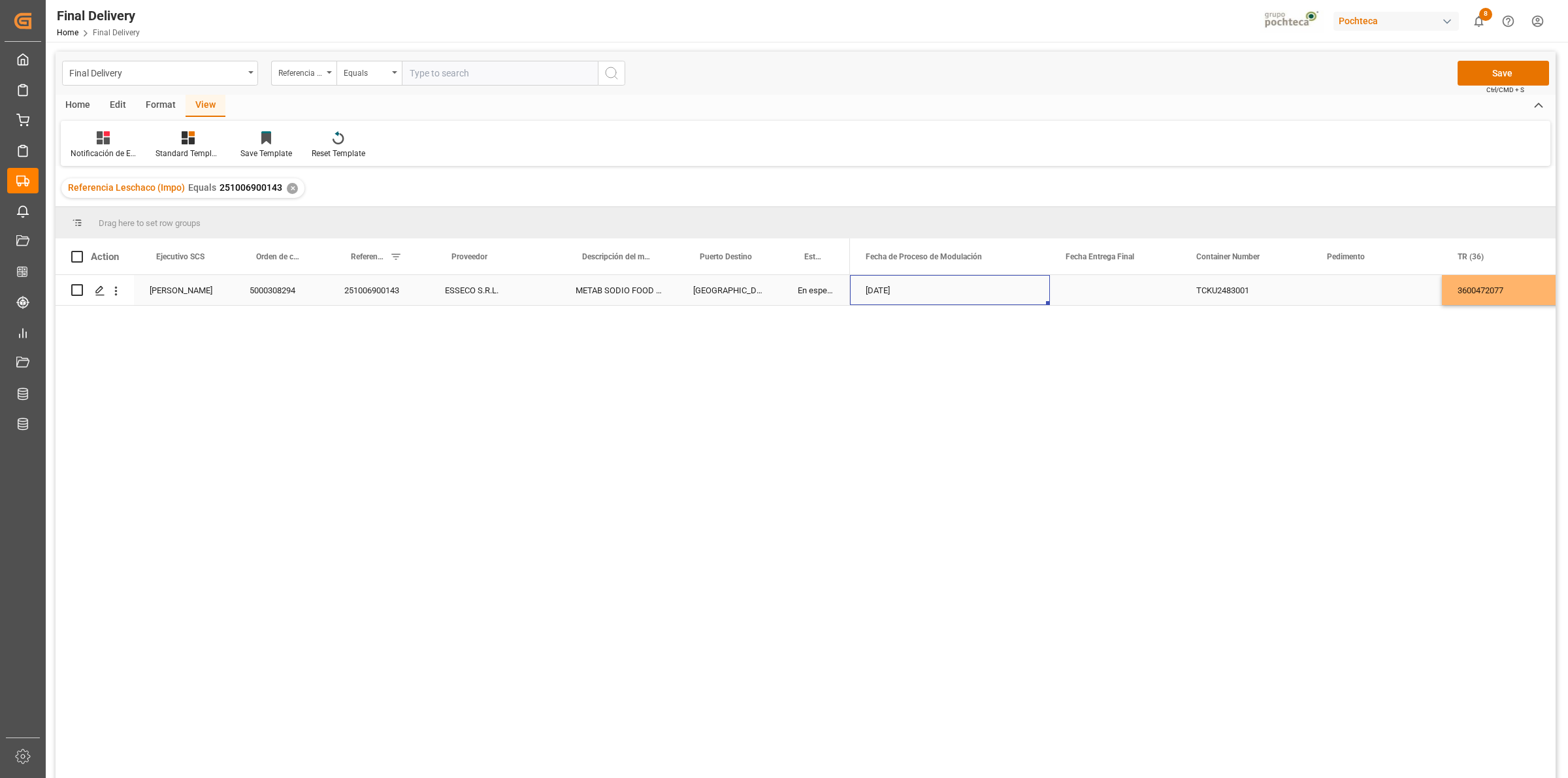
scroll to position [0, 131]
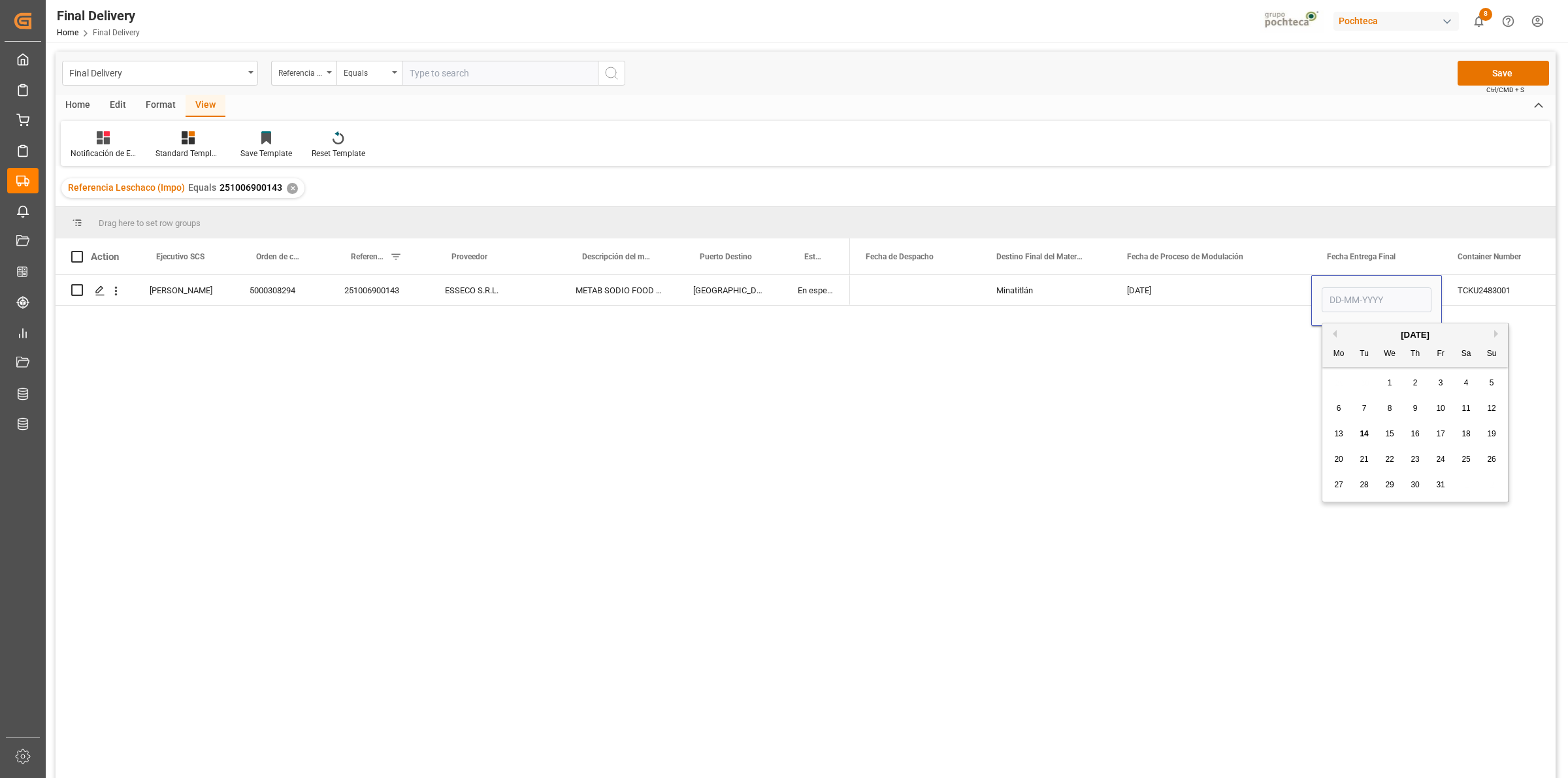
click at [1390, 429] on span "15" at bounding box center [1389, 433] width 9 height 9
type input "[DATE]"
click at [1458, 291] on div "TCKU2483001" at bounding box center [1508, 289] width 131 height 30
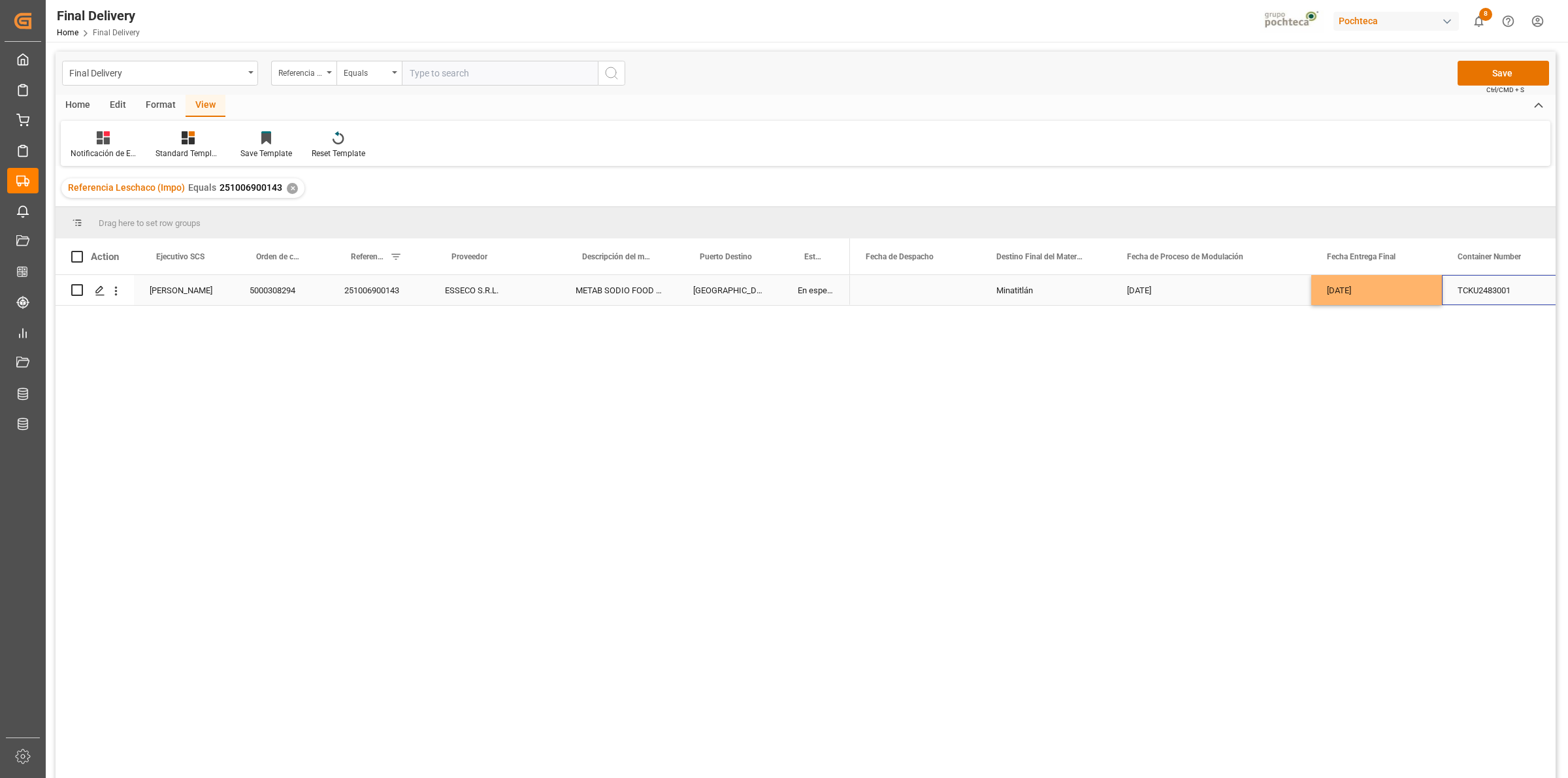
click at [881, 294] on div "Press SPACE to select this row." at bounding box center [915, 289] width 131 height 30
click at [905, 436] on span "14" at bounding box center [903, 433] width 9 height 9
type input "[DATE]"
click at [1002, 288] on div "Minatitlán" at bounding box center [1046, 289] width 131 height 30
click at [1479, 59] on div "Final Delivery Referencia Leschaco (Impo) Equals Save Ctrl/CMD + S" at bounding box center [805, 73] width 1500 height 43
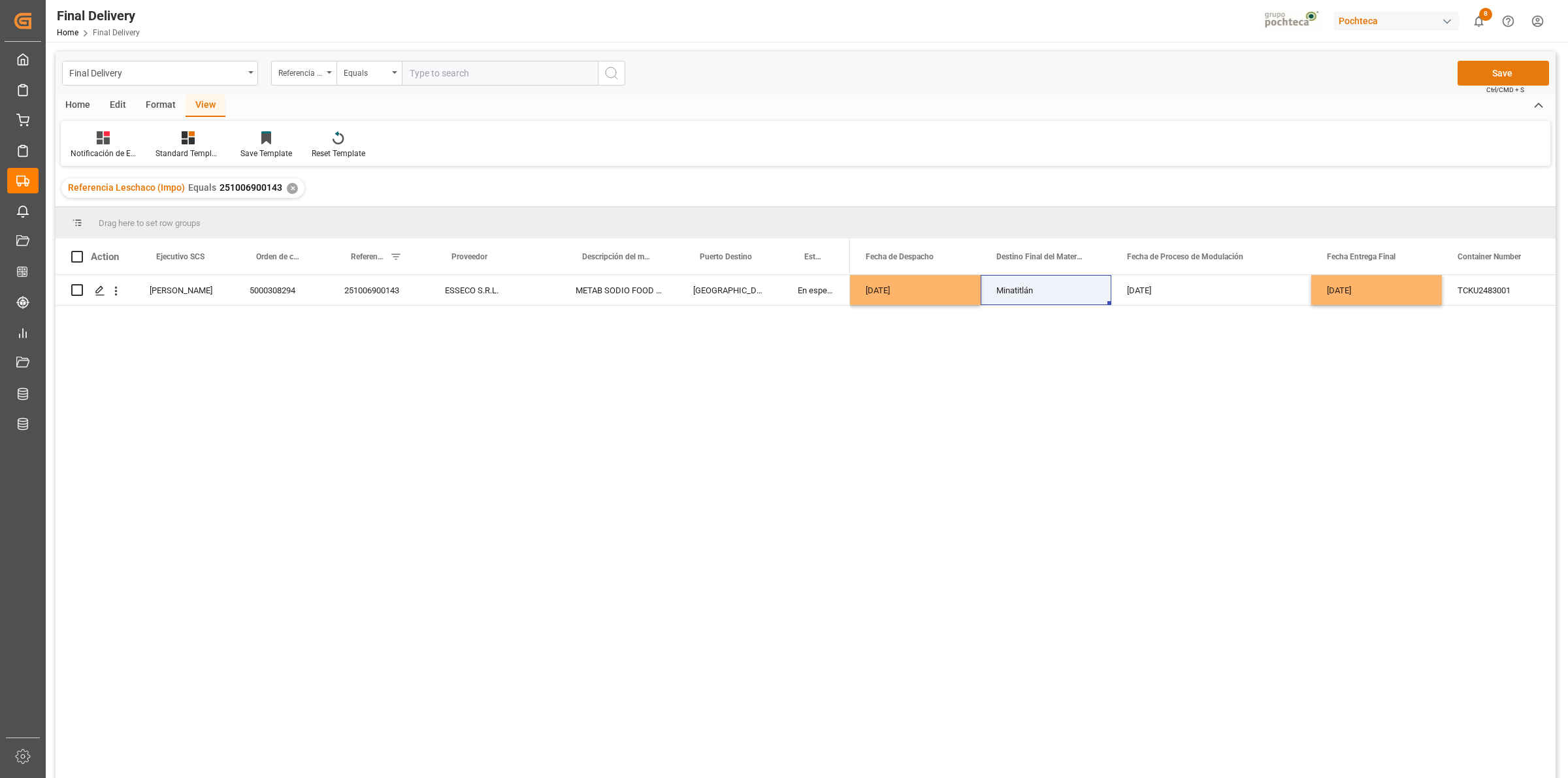
click at [1475, 73] on button "Save" at bounding box center [1504, 74] width 91 height 25
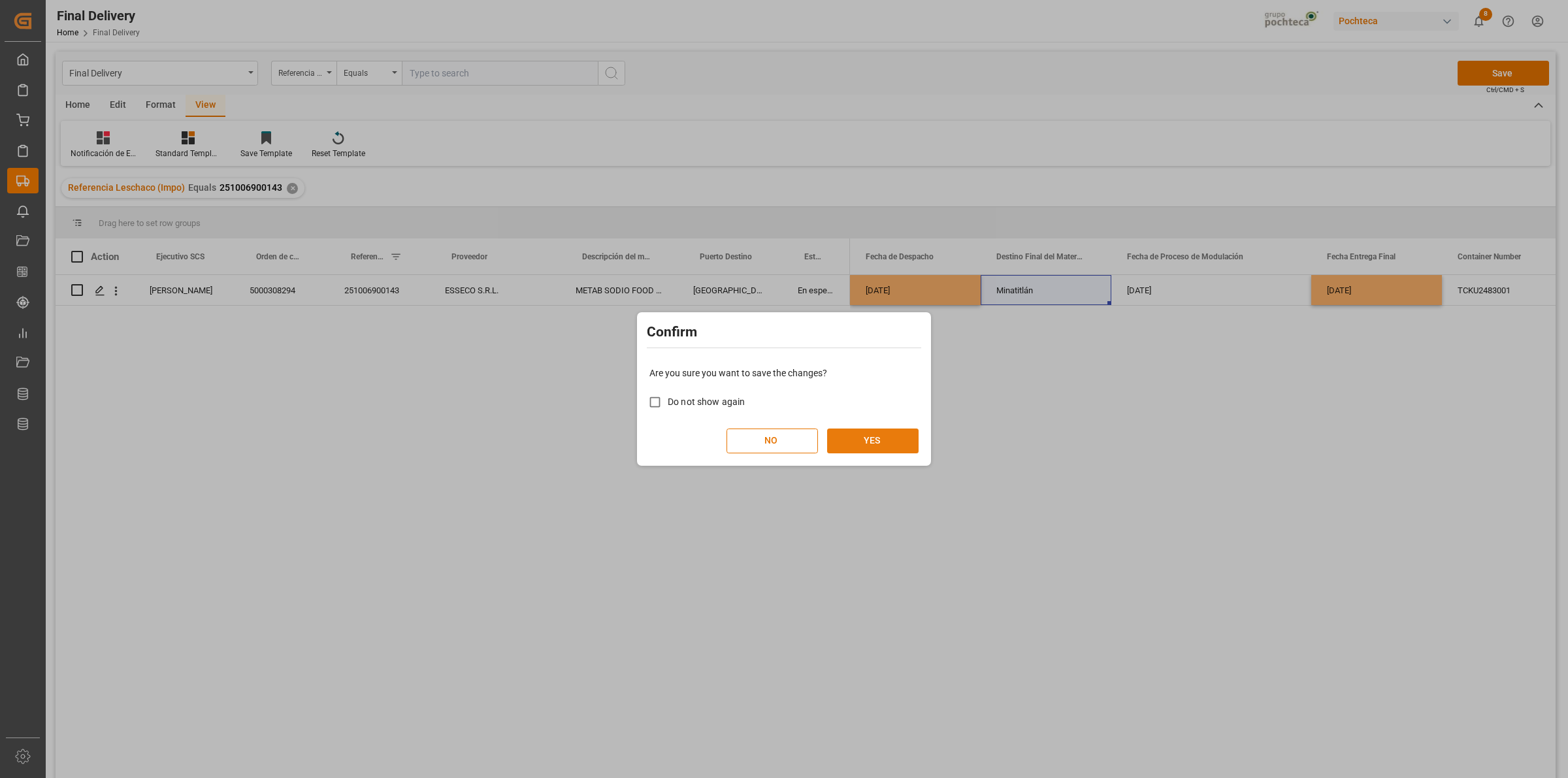
click at [896, 436] on button "YES" at bounding box center [873, 441] width 91 height 25
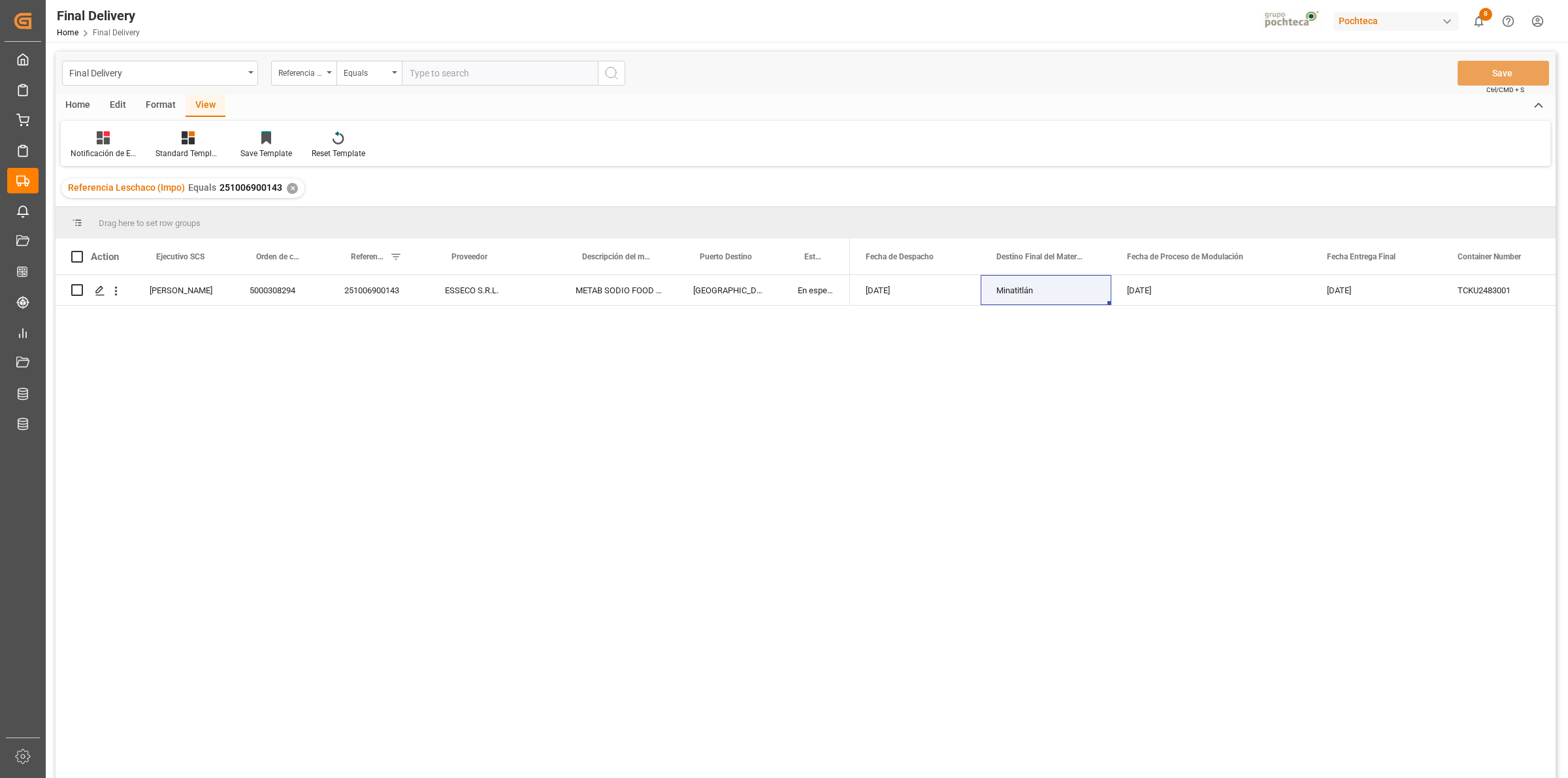
click at [290, 193] on div "Referencia Leschaco (Impo) Equals 251006900143 ✕" at bounding box center [183, 188] width 243 height 19
click at [288, 192] on div "✕" at bounding box center [291, 187] width 11 height 11
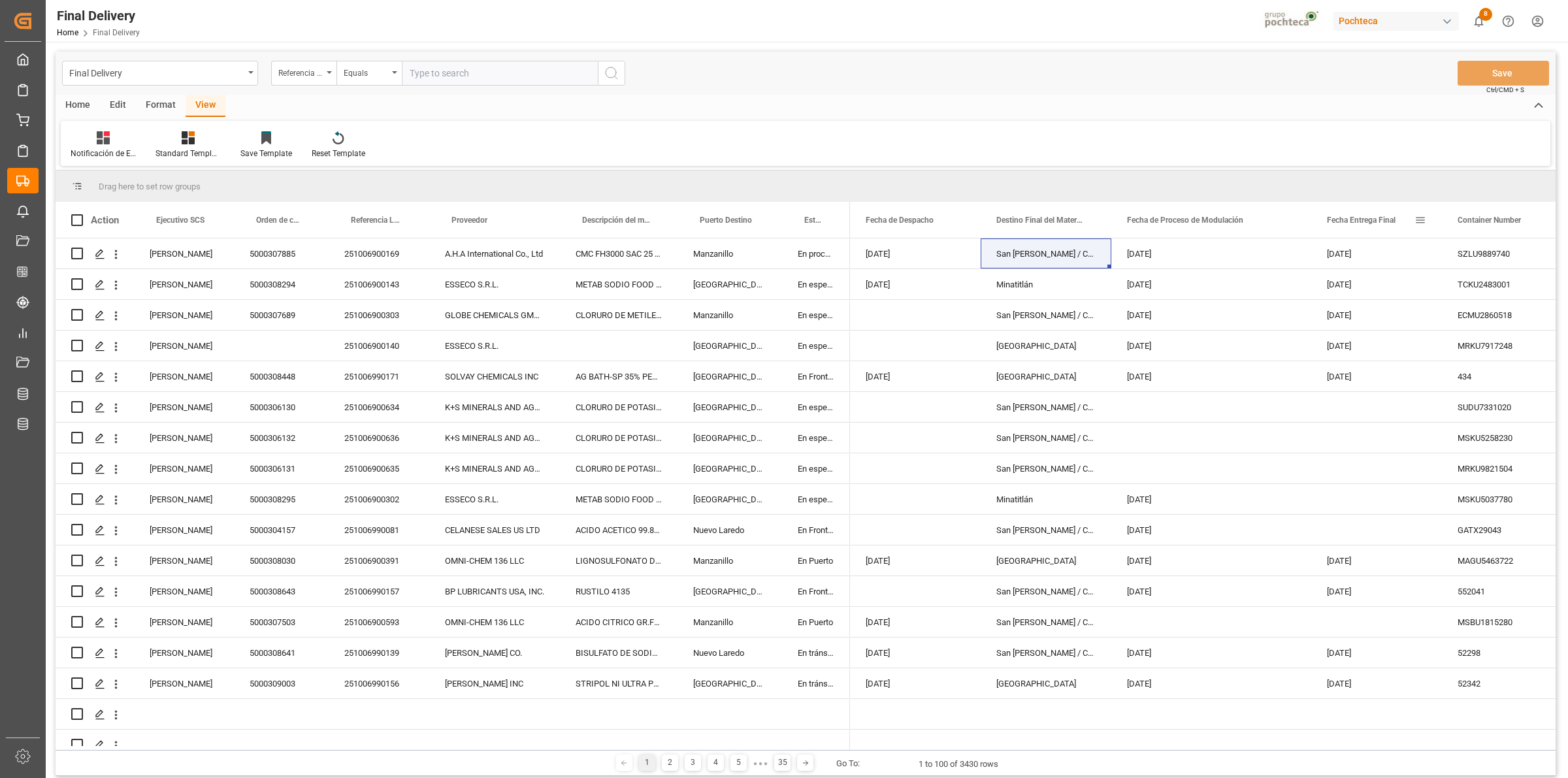
click at [1422, 220] on span at bounding box center [1420, 220] width 12 height 12
click at [1492, 222] on span "filter" at bounding box center [1495, 222] width 12 height 12
click at [1534, 285] on input "date" at bounding box center [1481, 290] width 128 height 26
click at [1540, 286] on input "[DATE]" at bounding box center [1481, 290] width 128 height 26
type input "[DATE]"
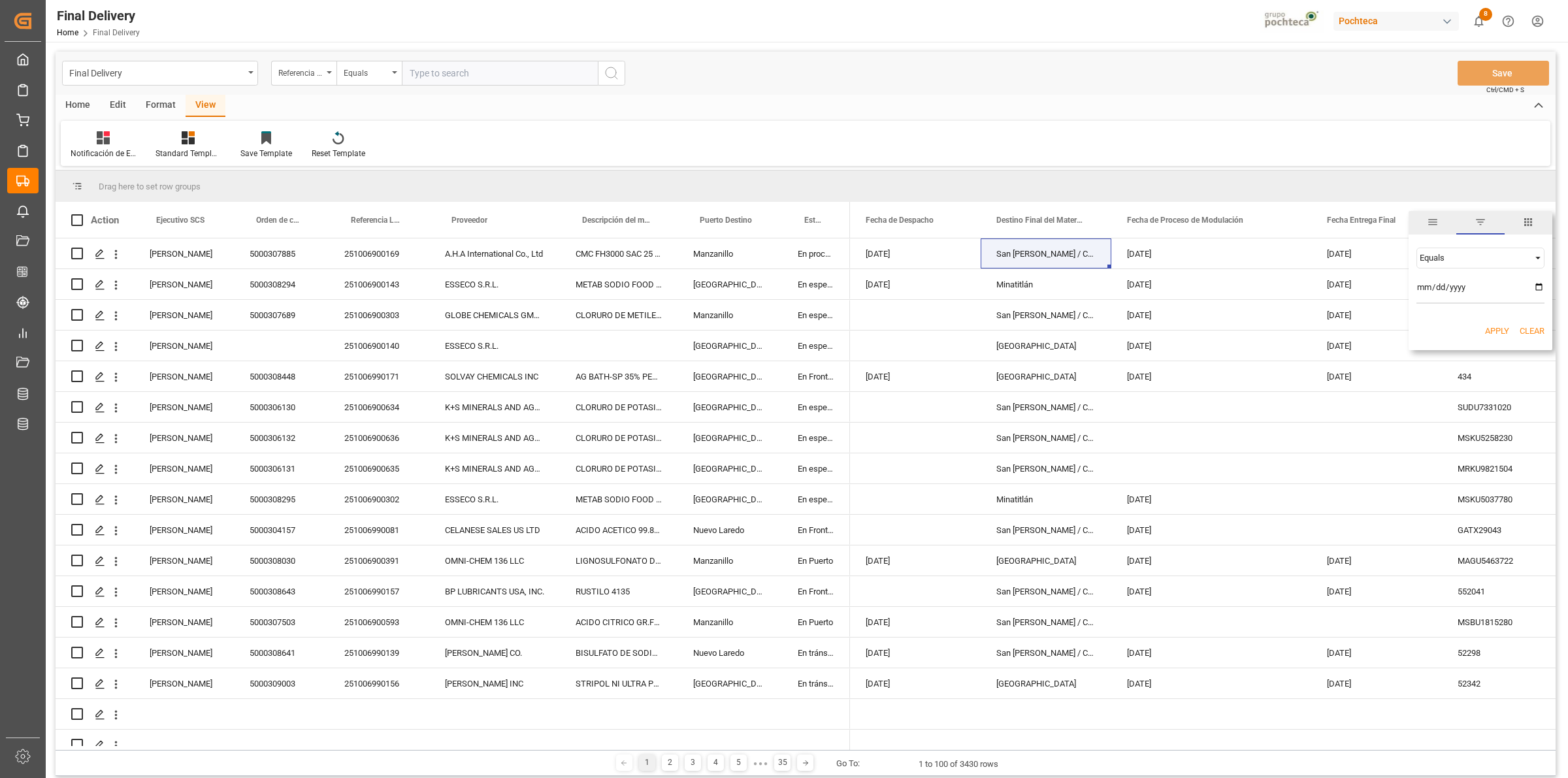
click at [1494, 332] on button "Apply" at bounding box center [1497, 330] width 24 height 13
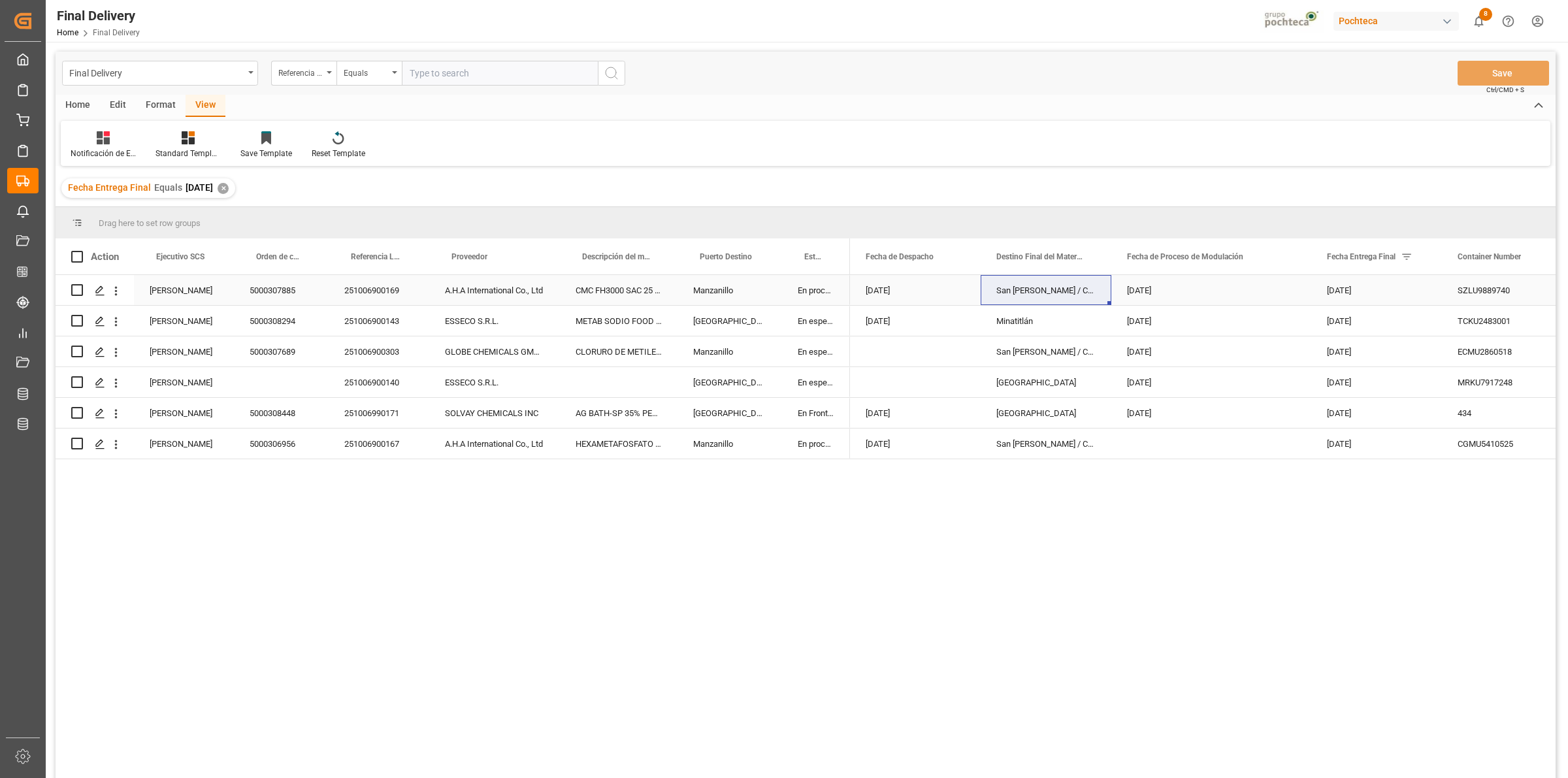
click at [380, 294] on div "251006900169" at bounding box center [379, 289] width 101 height 30
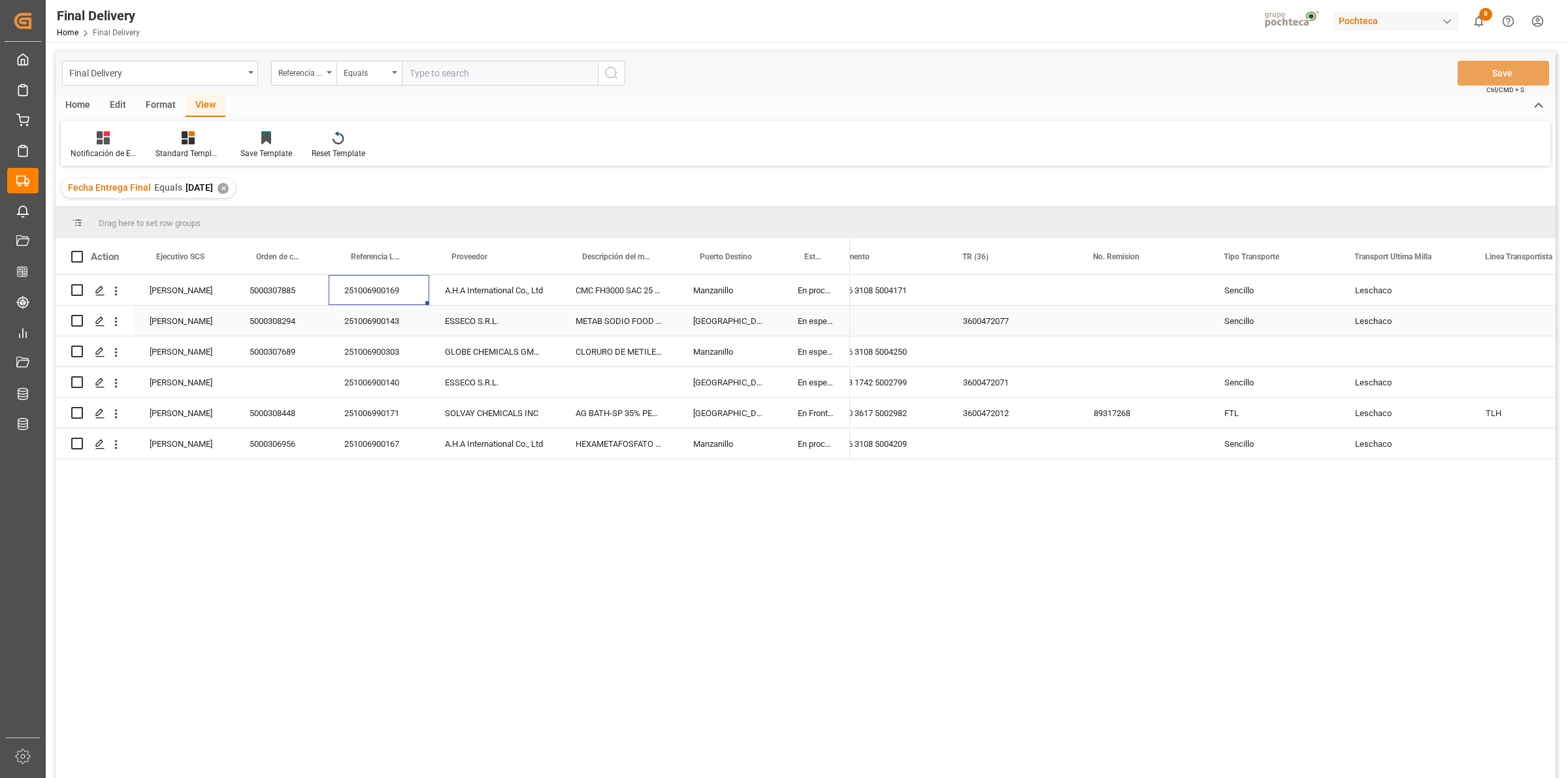
scroll to position [0, 757]
click at [978, 290] on div "Press SPACE to select this row." at bounding box center [1012, 289] width 131 height 30
click at [990, 290] on div "Press SPACE to select this row." at bounding box center [1012, 289] width 131 height 30
click at [1116, 302] on div "Press SPACE to select this row." at bounding box center [1142, 289] width 131 height 30
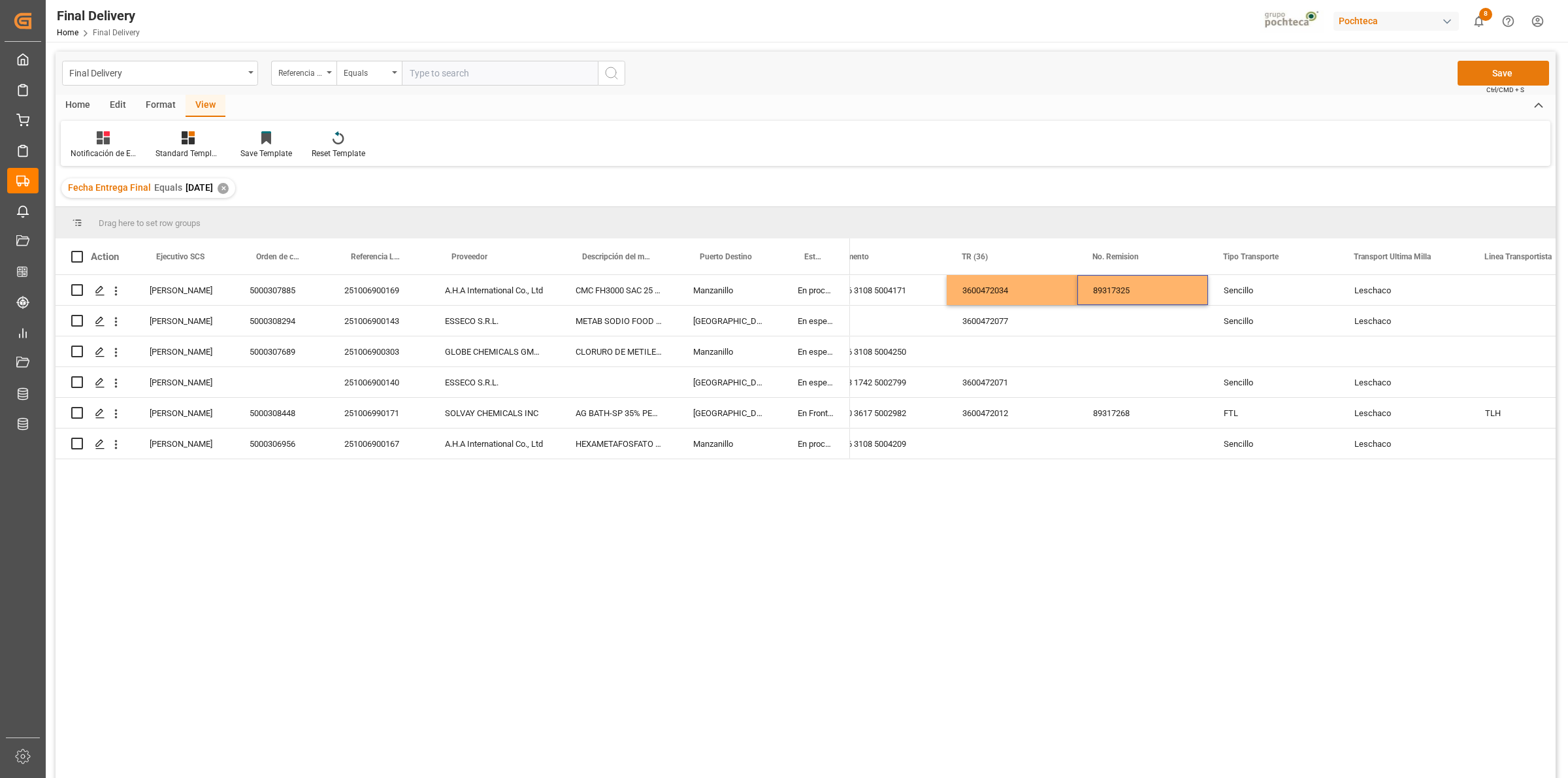
click at [1506, 69] on button "Save" at bounding box center [1504, 74] width 91 height 25
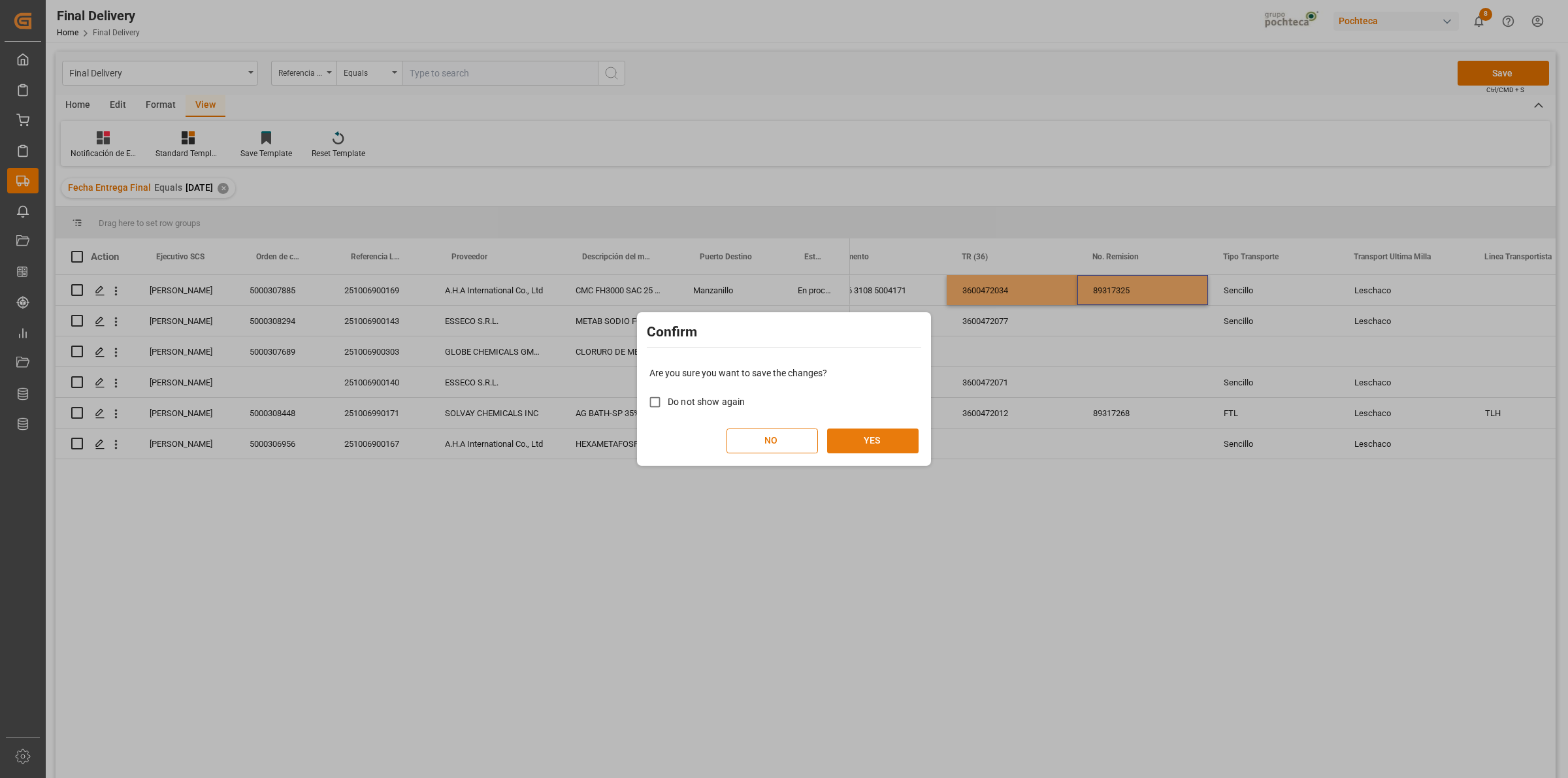
click at [880, 446] on button "YES" at bounding box center [873, 441] width 91 height 25
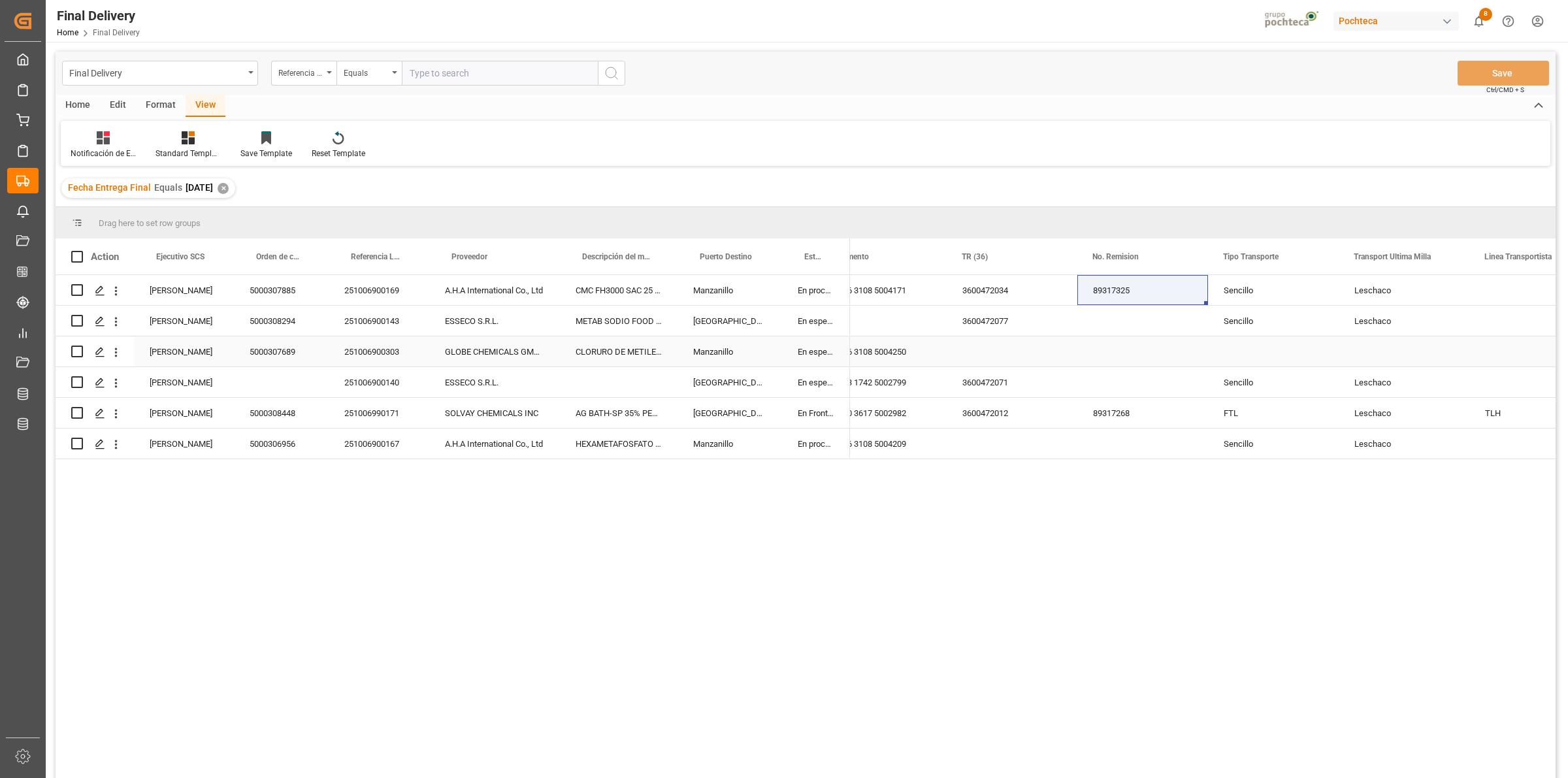
click at [383, 358] on div "251006900303" at bounding box center [379, 351] width 101 height 30
click at [392, 351] on div "251006900303" at bounding box center [379, 351] width 101 height 30
click at [264, 355] on div "5000307689" at bounding box center [282, 351] width 95 height 30
click at [370, 452] on div "251006900167" at bounding box center [379, 443] width 101 height 30
